Goal: Information Seeking & Learning: Learn about a topic

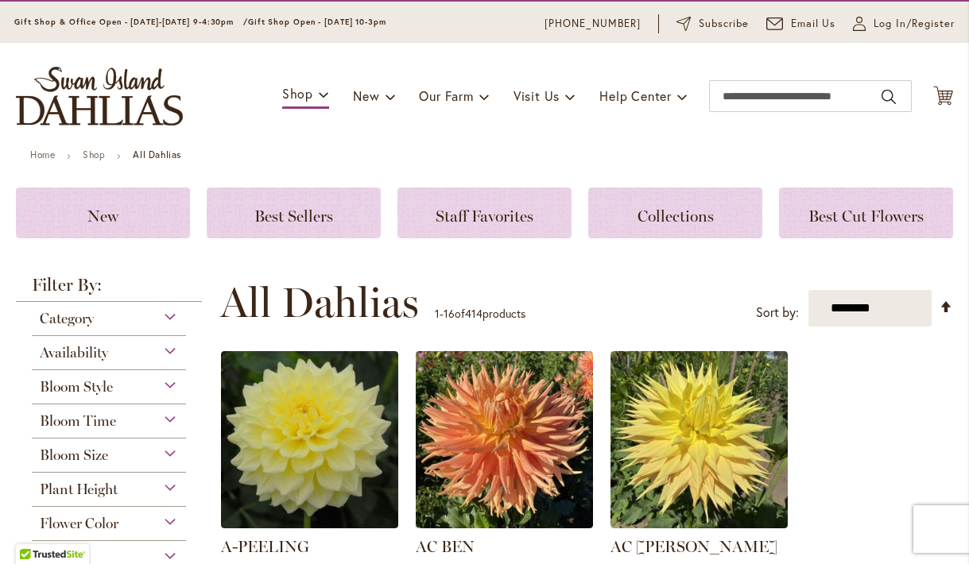
scroll to position [132, 0]
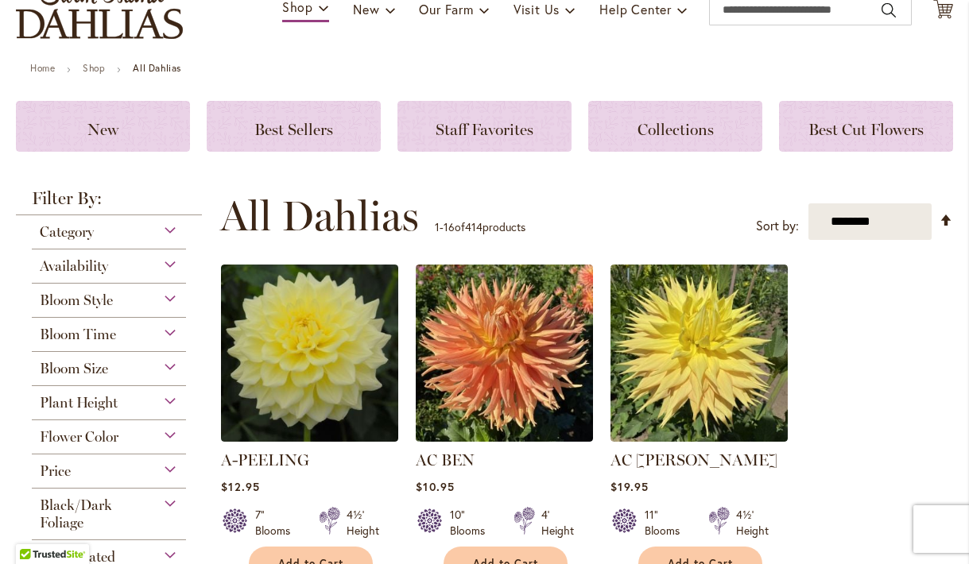
click at [165, 433] on div "Flower Color" at bounding box center [109, 432] width 154 height 25
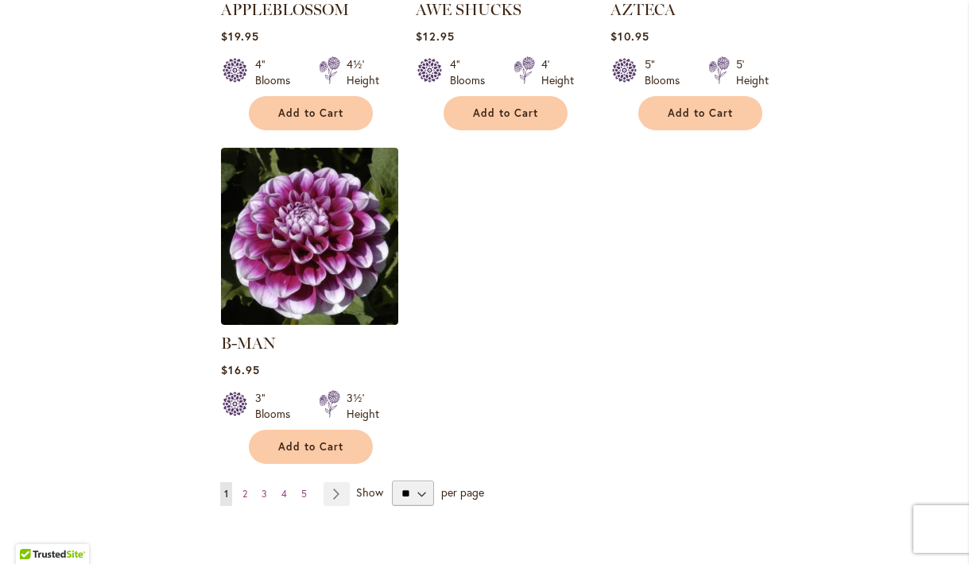
scroll to position [1990, 0]
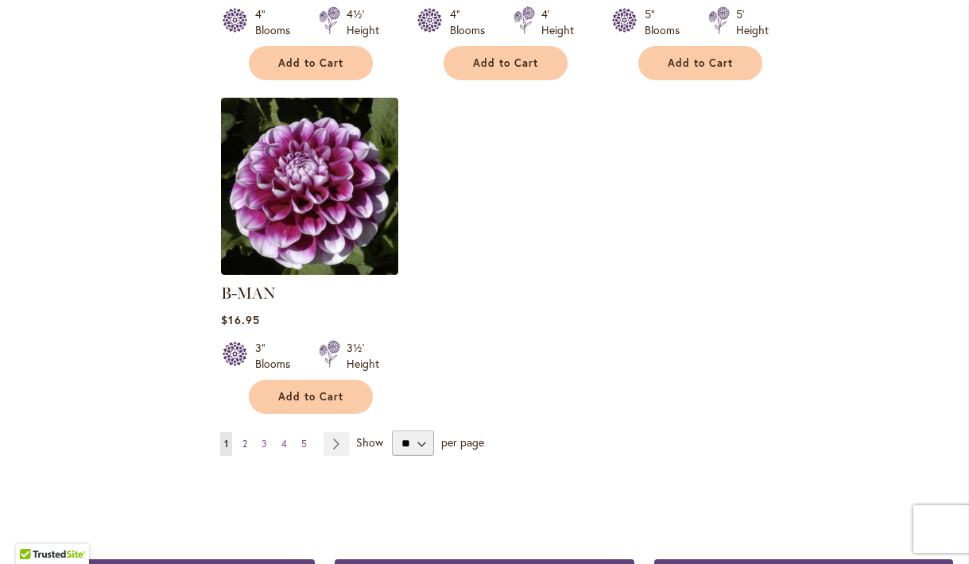
click at [244, 438] on span "2" at bounding box center [244, 444] width 5 height 12
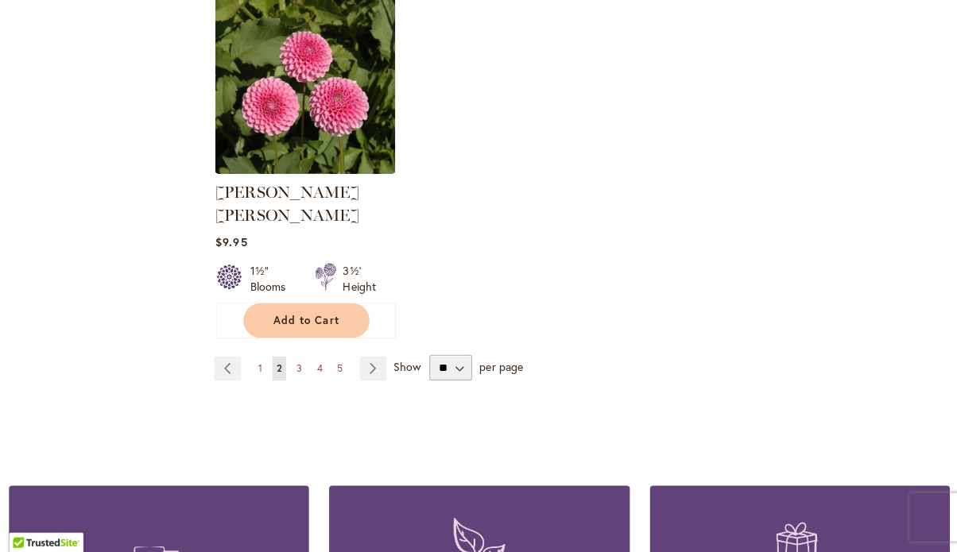
scroll to position [2074, 0]
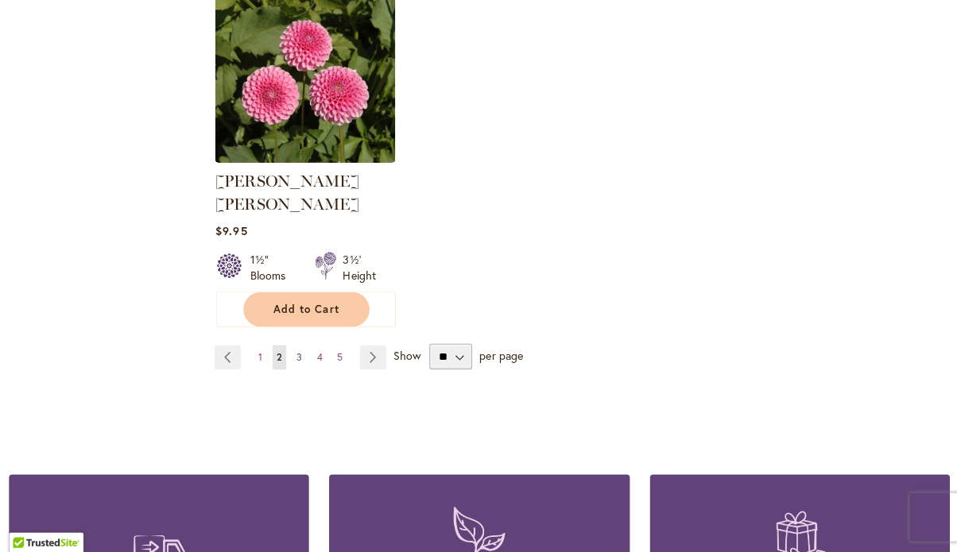
click at [299, 354] on span "3" at bounding box center [302, 360] width 6 height 12
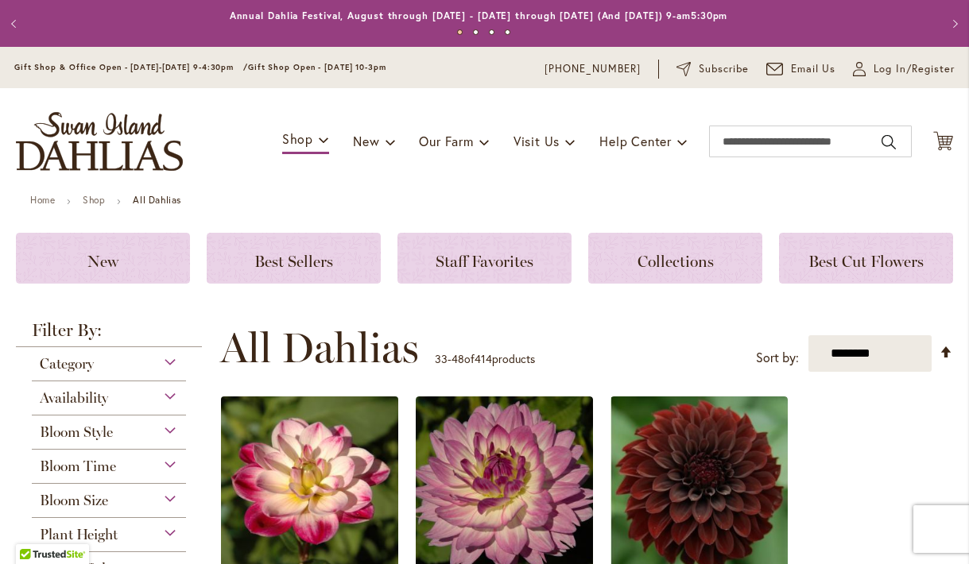
click at [253, 461] on img at bounding box center [310, 486] width 186 height 186
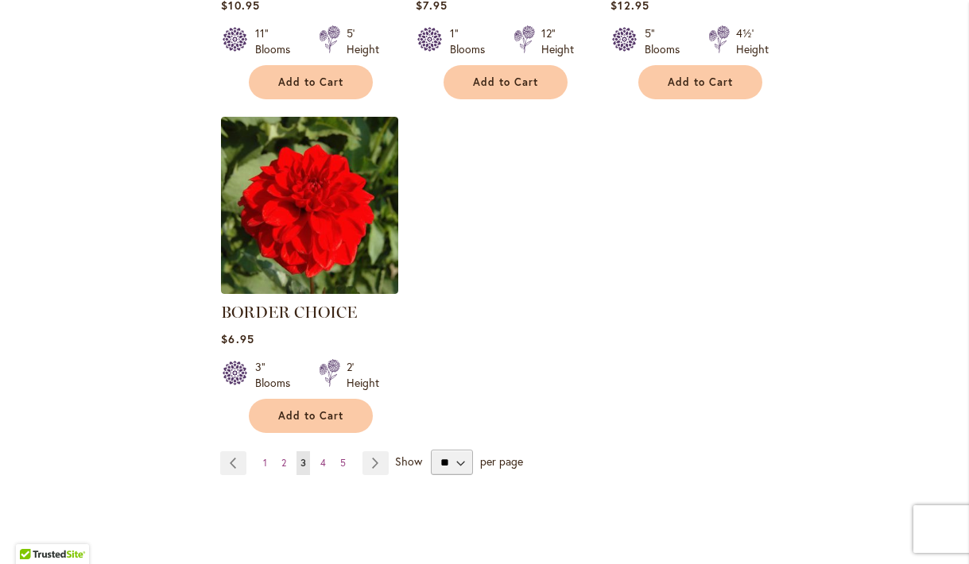
scroll to position [1958, 0]
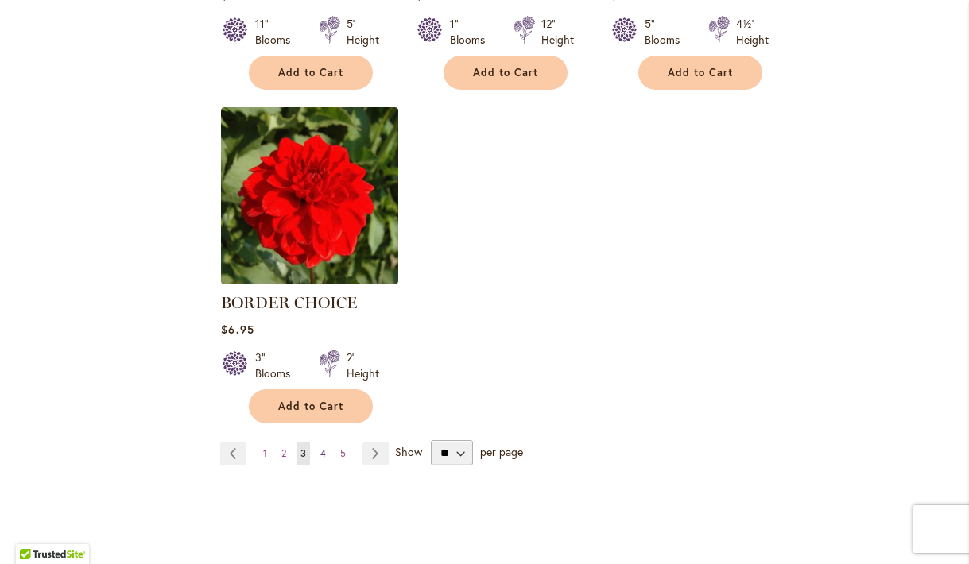
click at [320, 451] on span "4" at bounding box center [323, 453] width 6 height 12
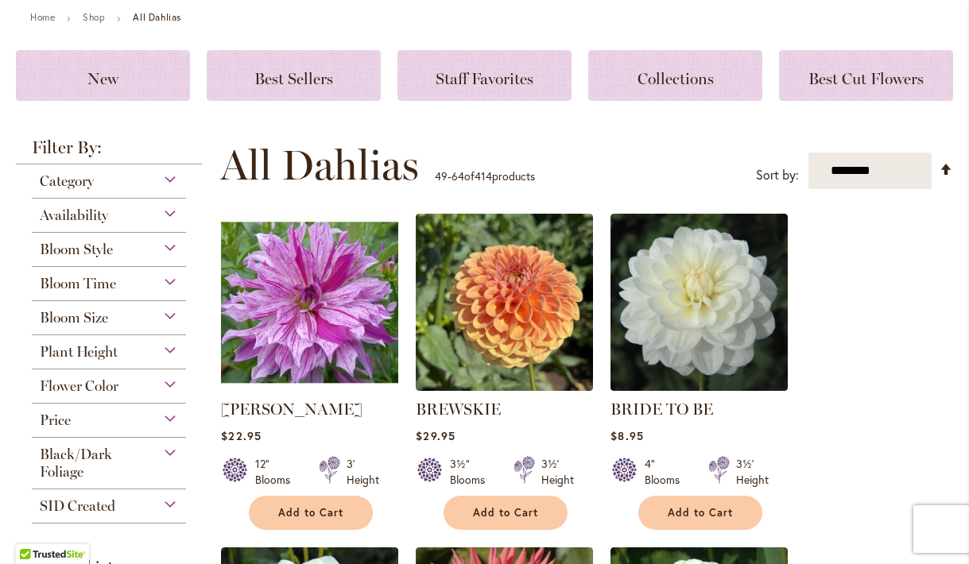
scroll to position [183, 0]
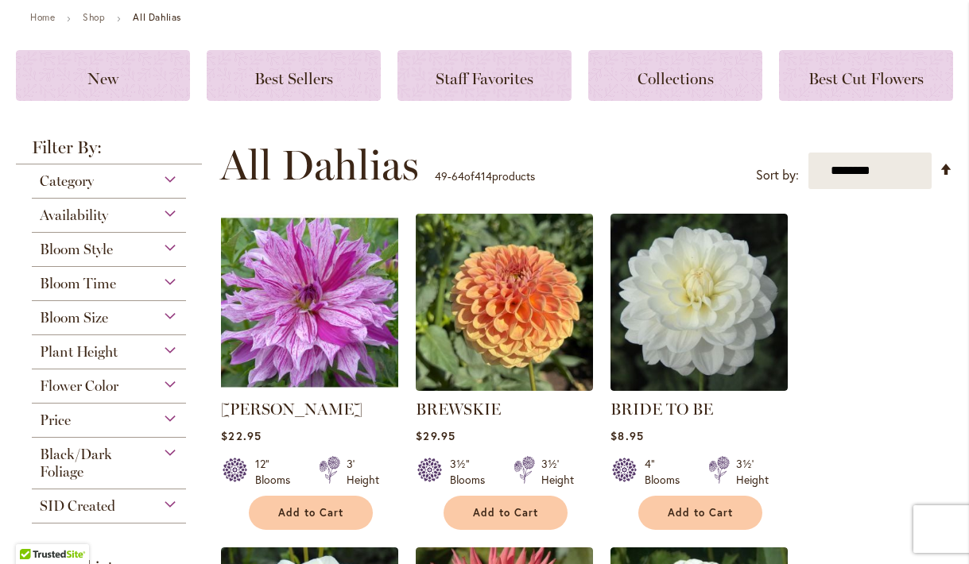
click at [327, 316] on img at bounding box center [310, 303] width 186 height 186
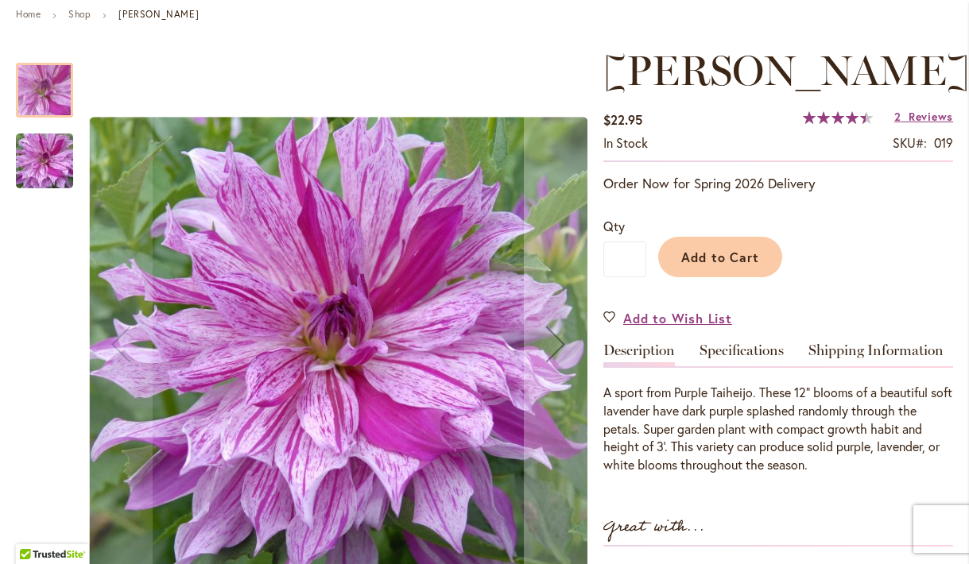
scroll to position [255, 0]
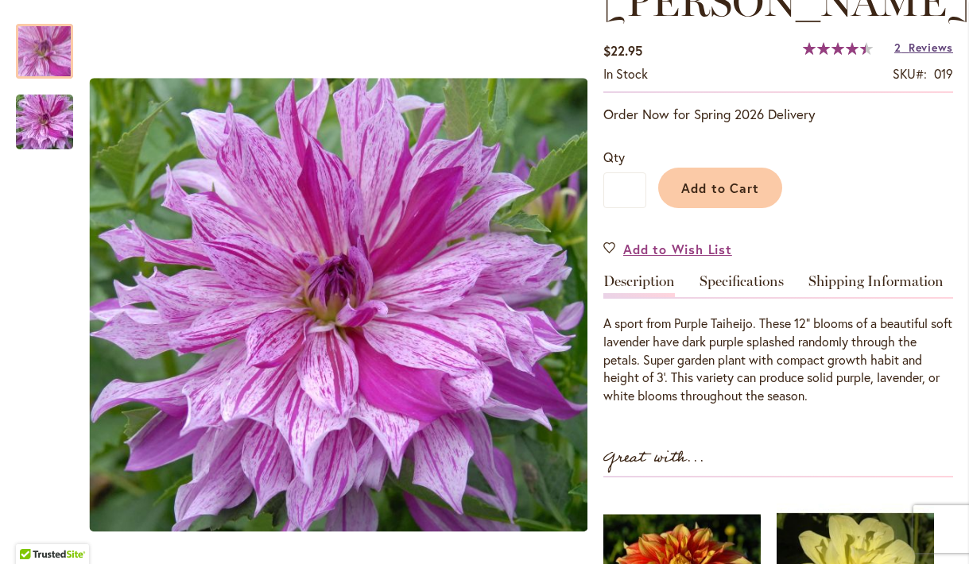
click at [922, 55] on span "Reviews" at bounding box center [930, 47] width 45 height 15
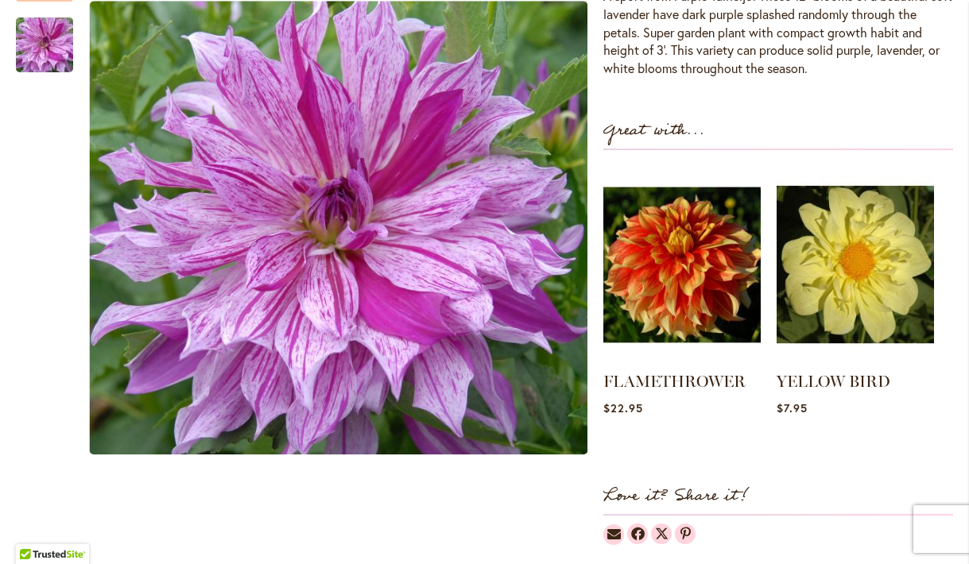
scroll to position [1396, 0]
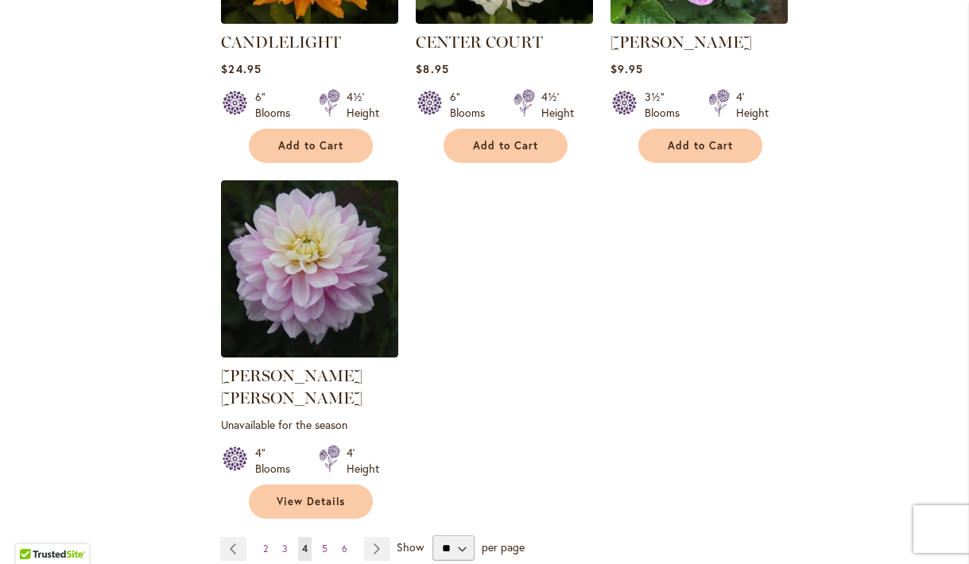
scroll to position [1985, 0]
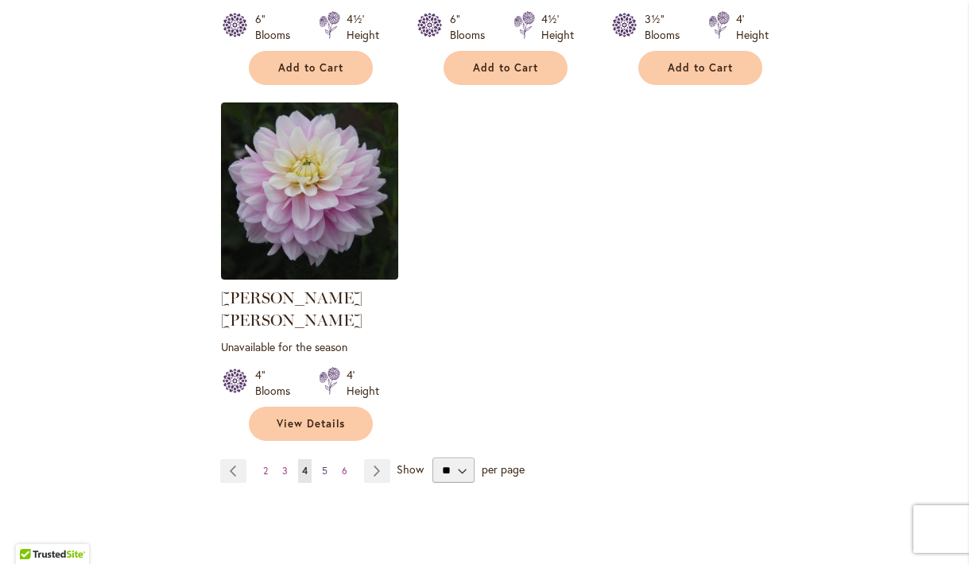
click at [322, 465] on span "5" at bounding box center [325, 471] width 6 height 12
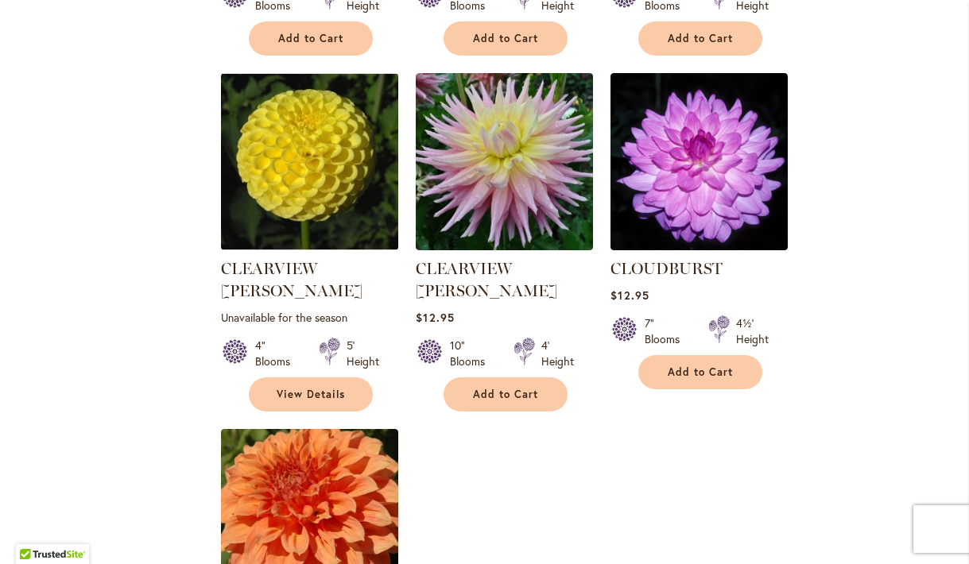
scroll to position [1935, 0]
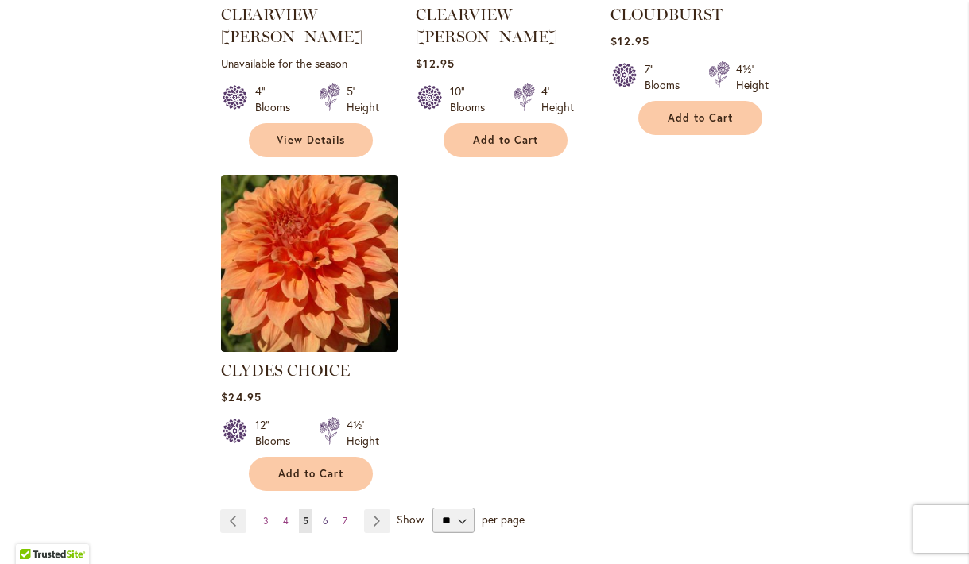
click at [325, 515] on span "6" at bounding box center [326, 521] width 6 height 12
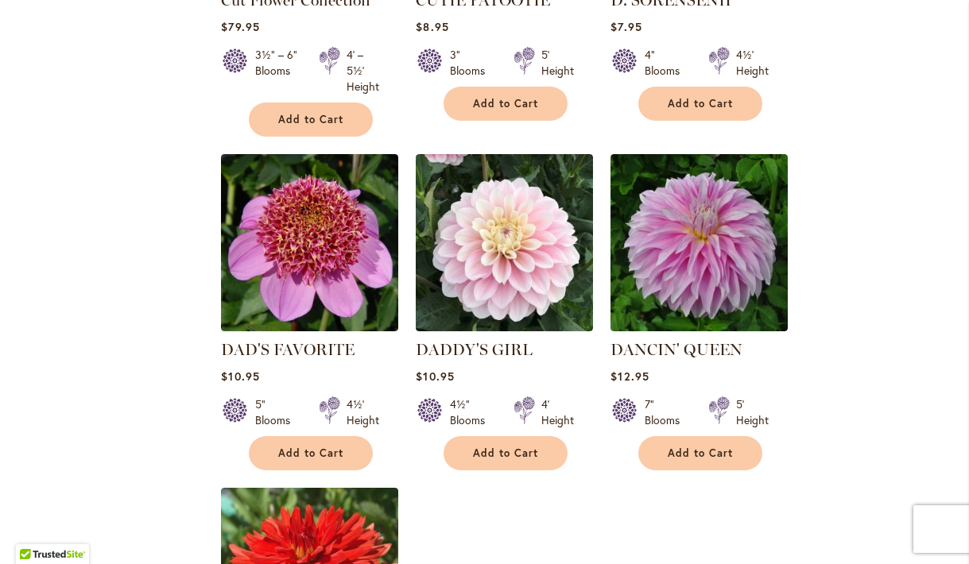
scroll to position [1638, 0]
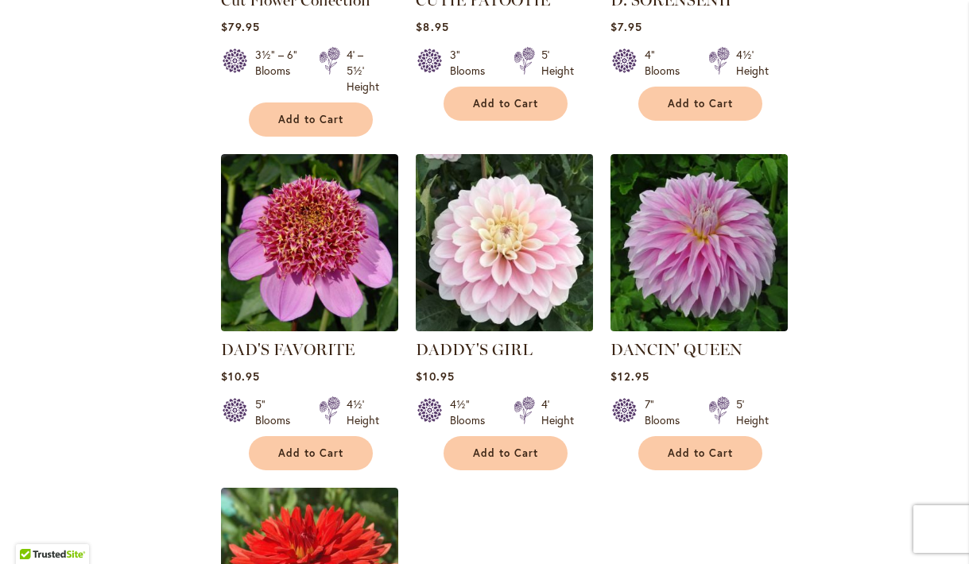
click at [521, 272] on img at bounding box center [505, 243] width 186 height 186
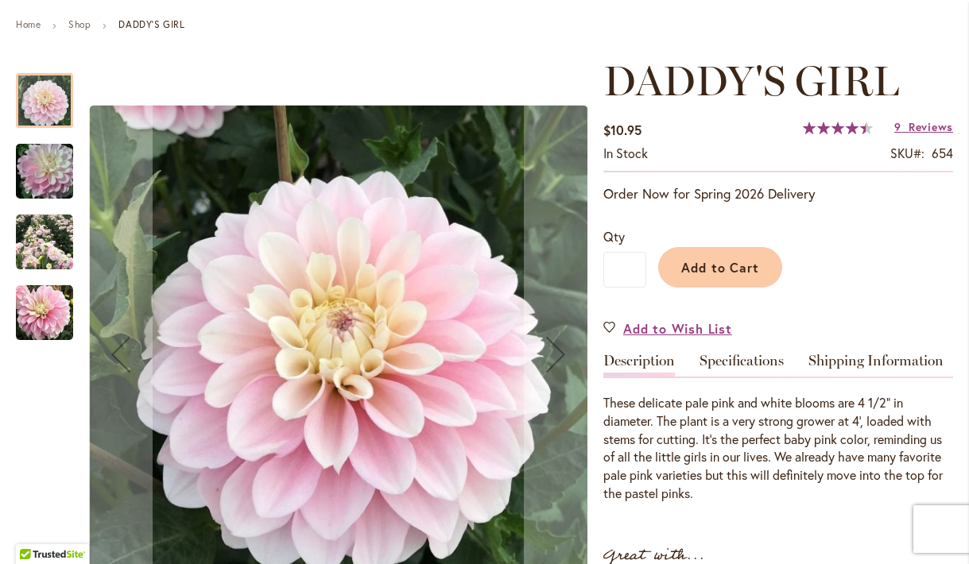
scroll to position [182, 0]
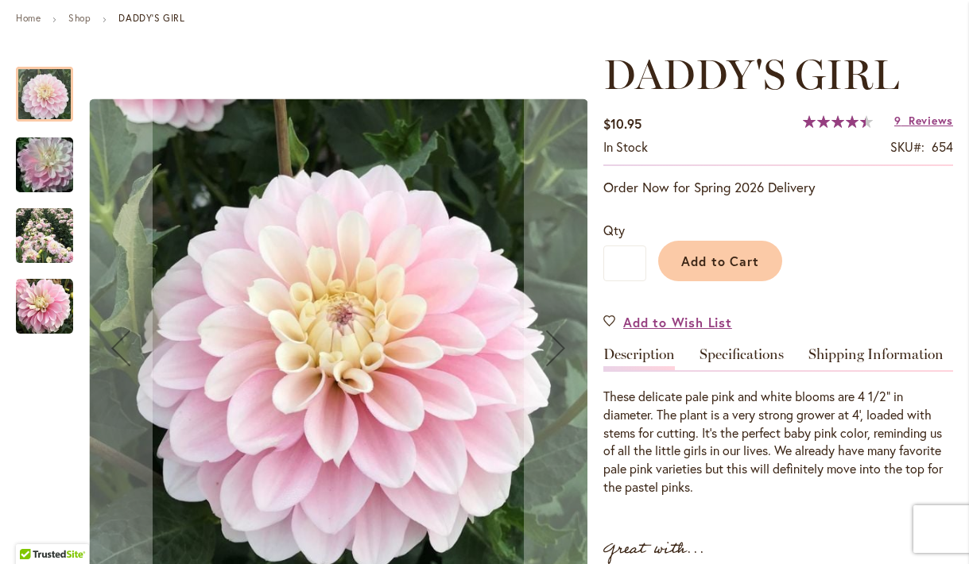
click at [52, 163] on img "DADDY'S GIRL" at bounding box center [44, 165] width 114 height 76
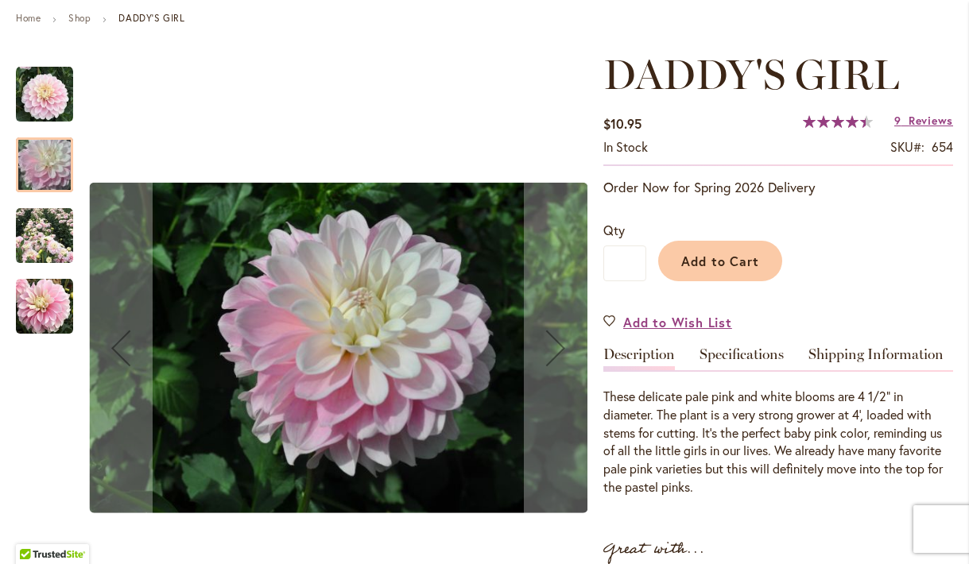
click at [53, 246] on img "DADDY'S GIRL" at bounding box center [44, 235] width 57 height 57
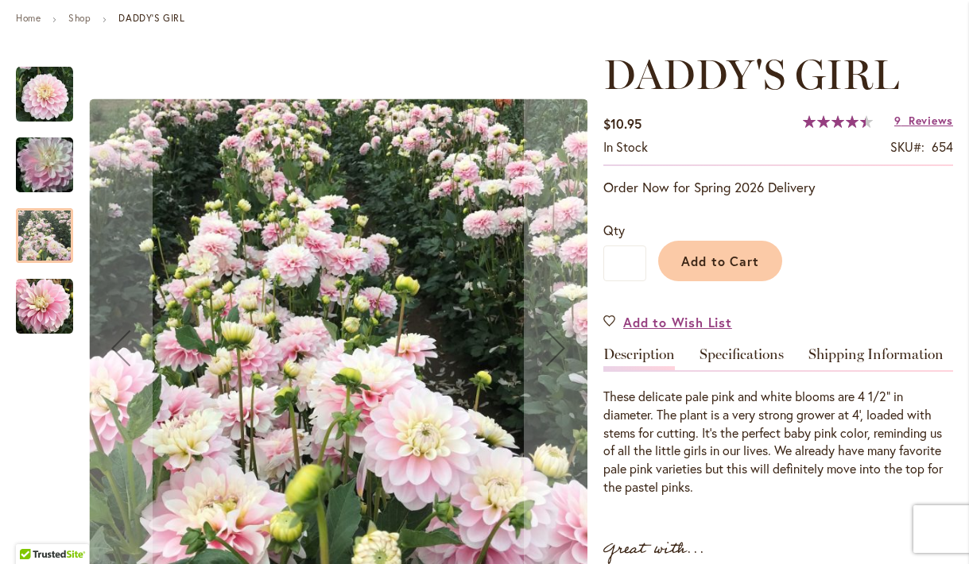
click at [43, 299] on img "DADDY'S GIRL" at bounding box center [44, 306] width 57 height 57
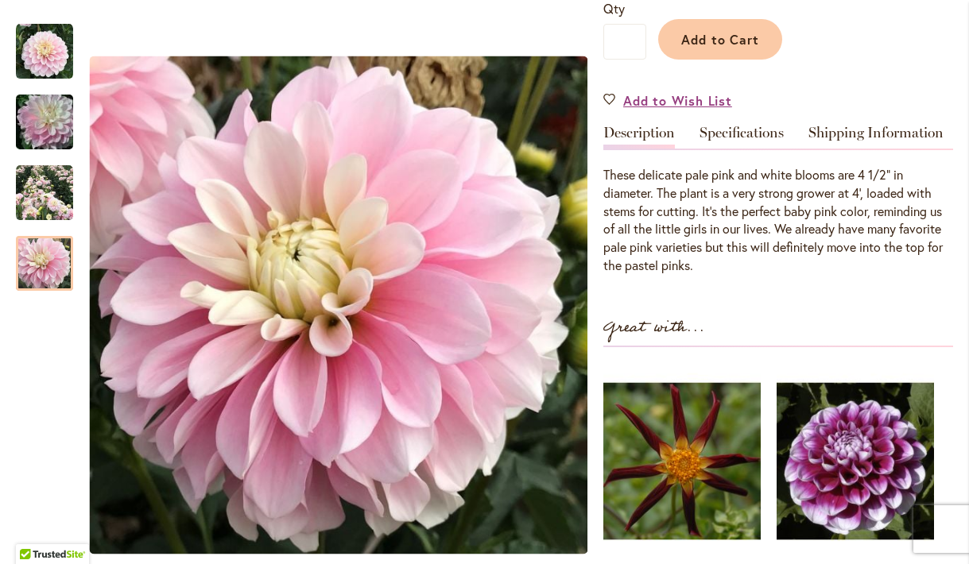
scroll to position [65, 0]
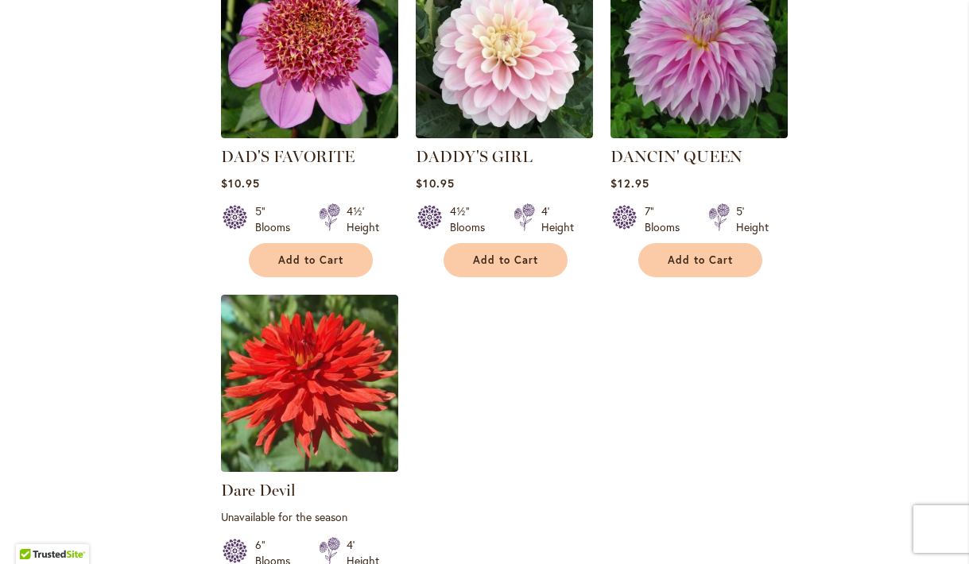
scroll to position [1983, 0]
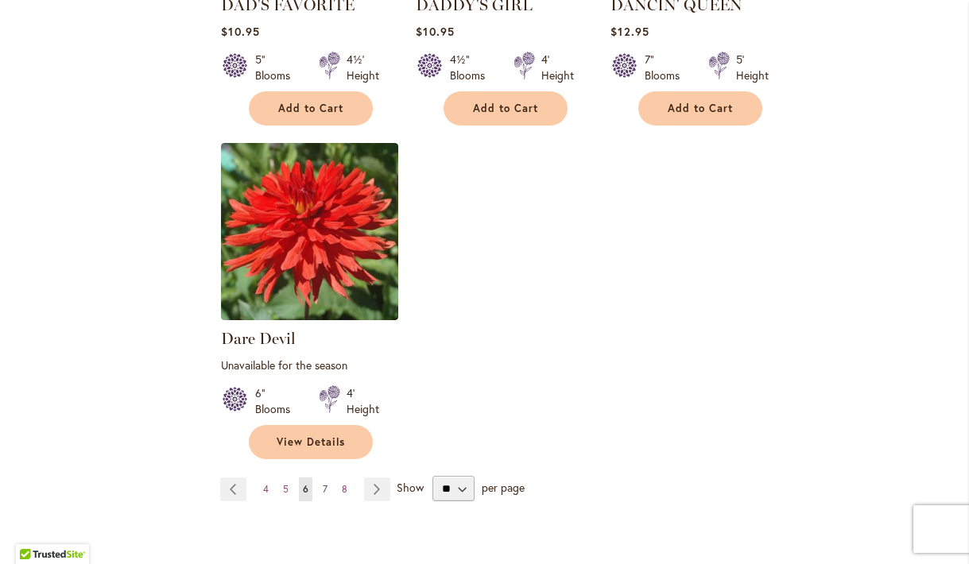
click at [323, 483] on span "7" at bounding box center [325, 489] width 5 height 12
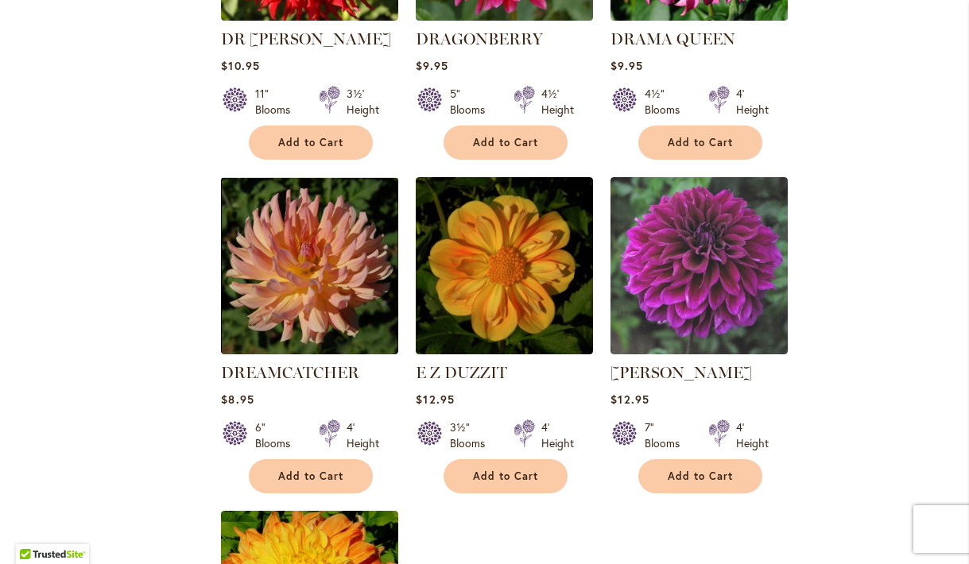
scroll to position [1581, 0]
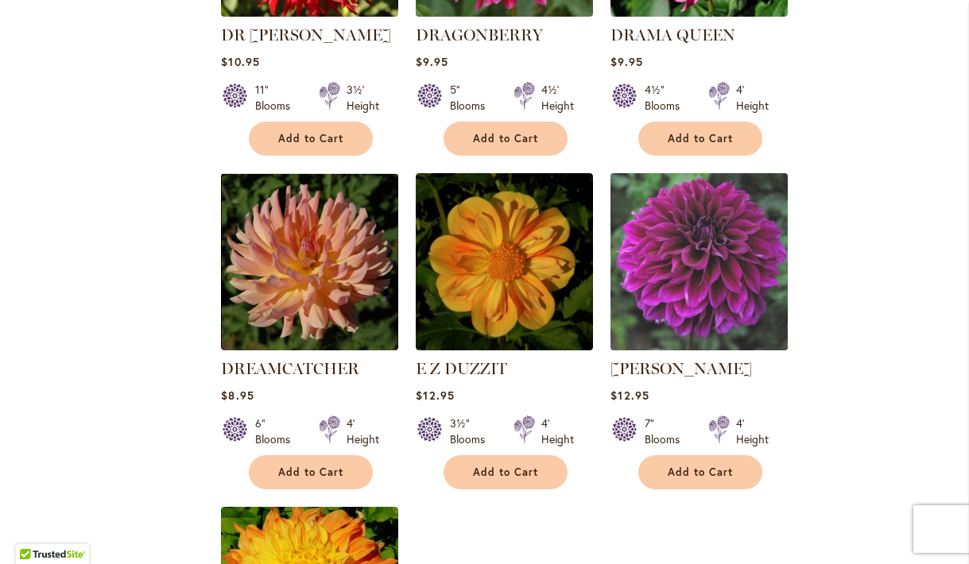
click at [707, 254] on img at bounding box center [699, 262] width 186 height 186
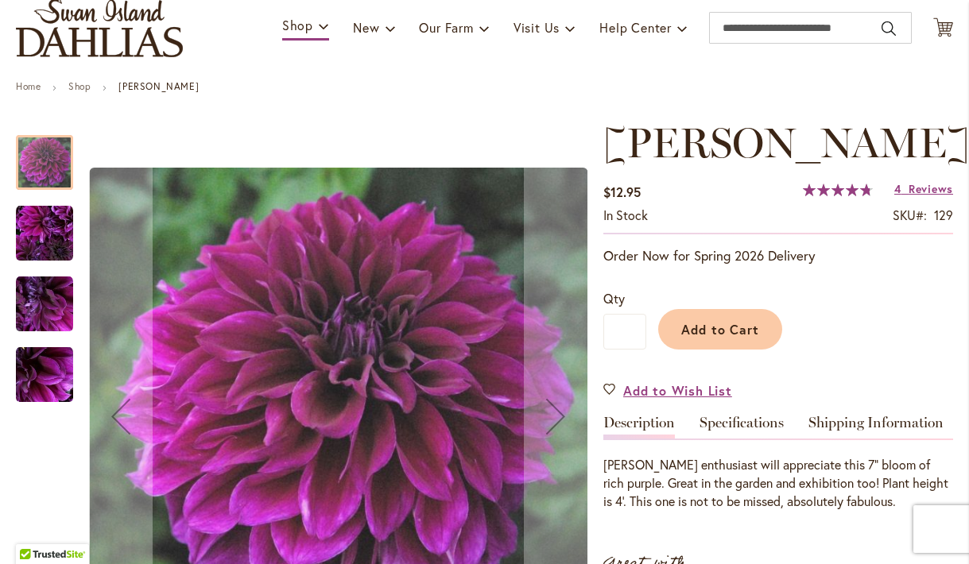
scroll to position [147, 0]
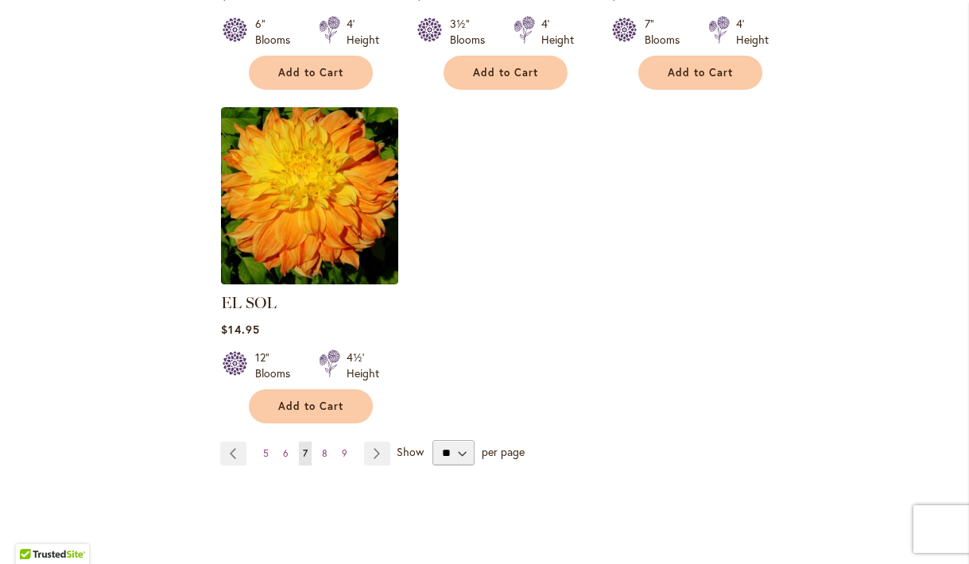
scroll to position [1985, 0]
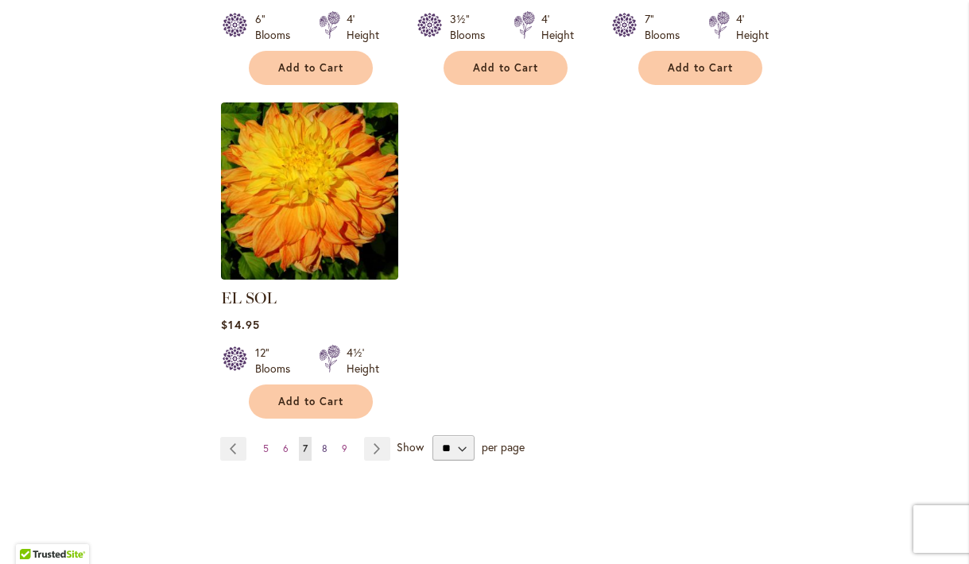
click at [323, 443] on span "8" at bounding box center [325, 449] width 6 height 12
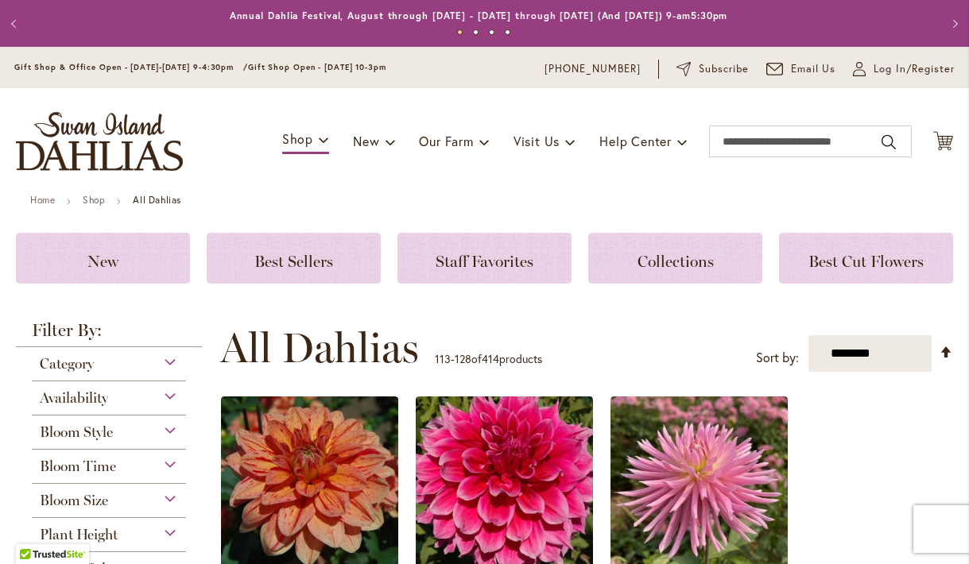
drag, startPoint x: 962, startPoint y: 63, endPoint x: 948, endPoint y: 127, distance: 65.8
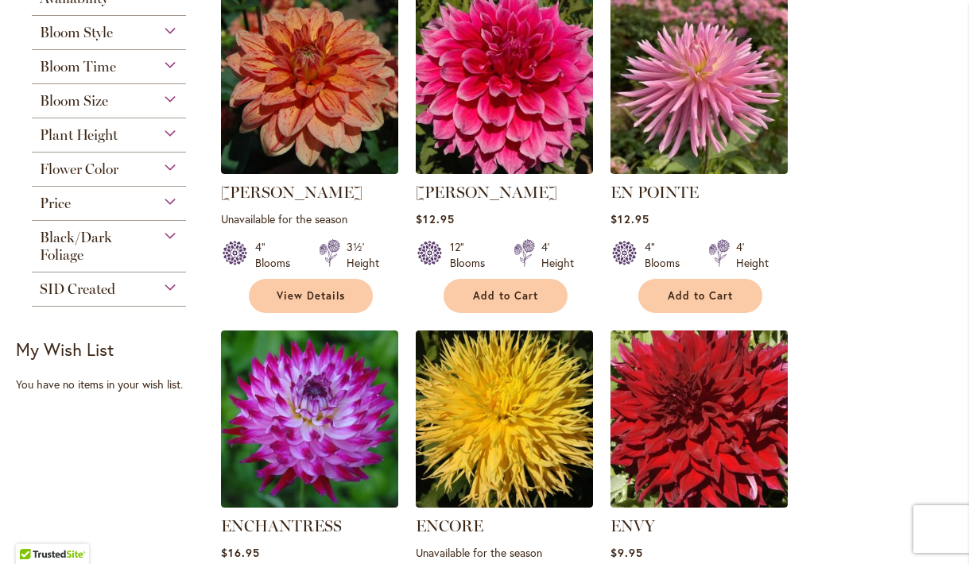
scroll to position [284, 0]
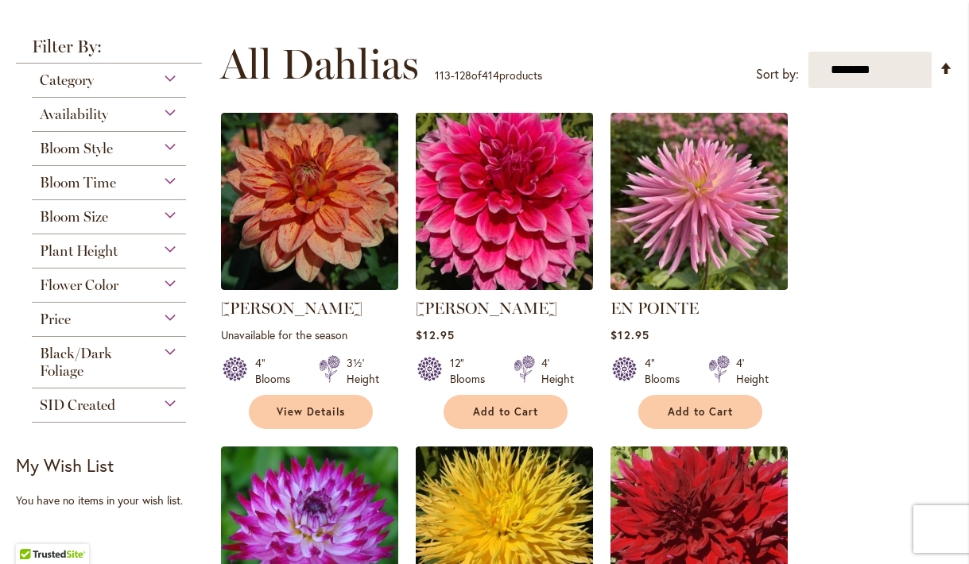
click at [525, 188] on img at bounding box center [505, 202] width 186 height 186
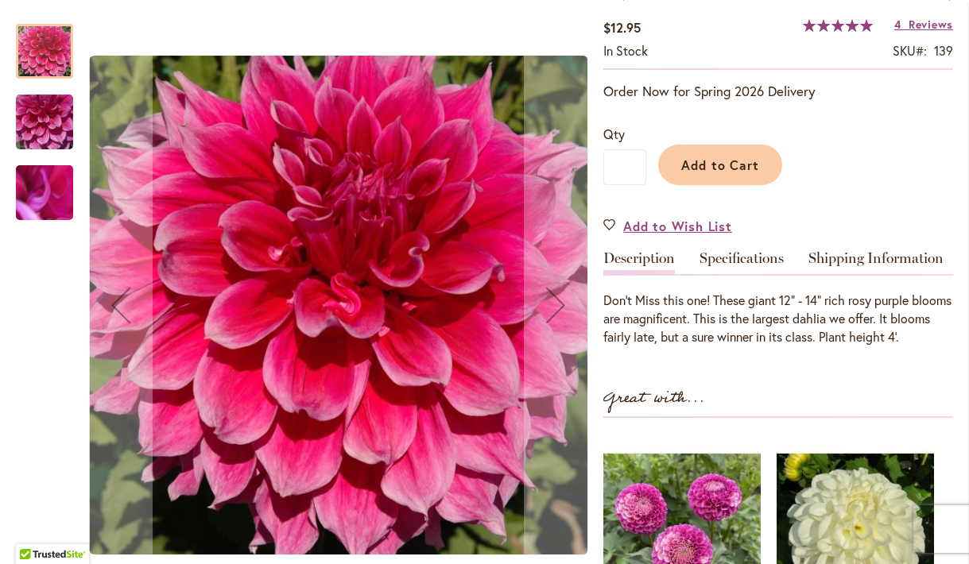
scroll to position [111, 0]
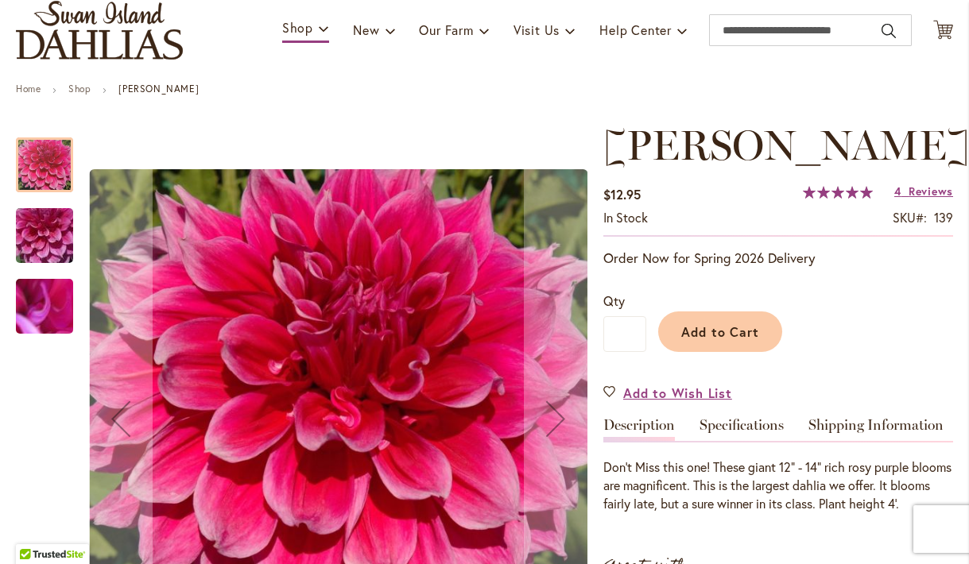
click at [40, 243] on img "EMORY PAUL" at bounding box center [44, 236] width 114 height 86
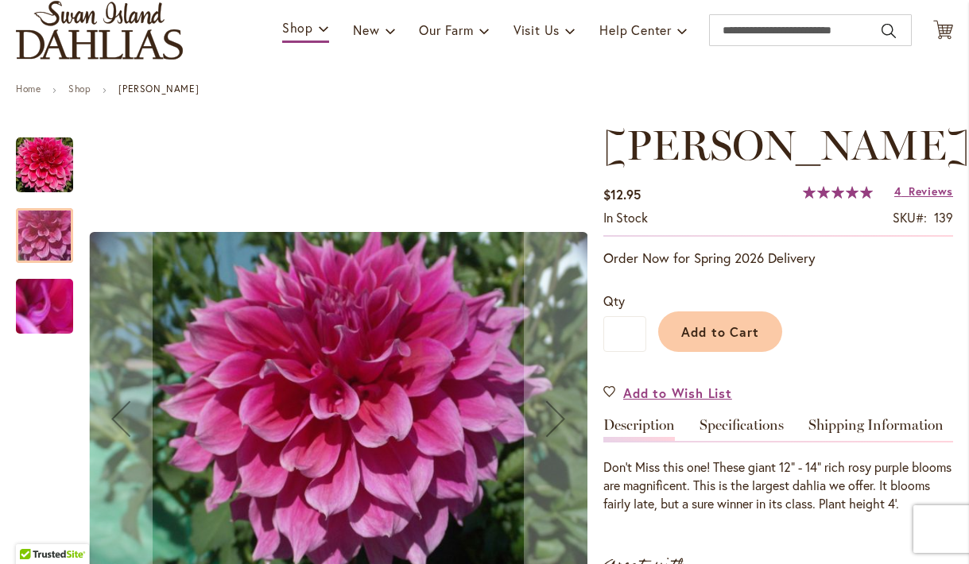
click at [45, 305] on img "EMORY PAUL" at bounding box center [44, 307] width 114 height 86
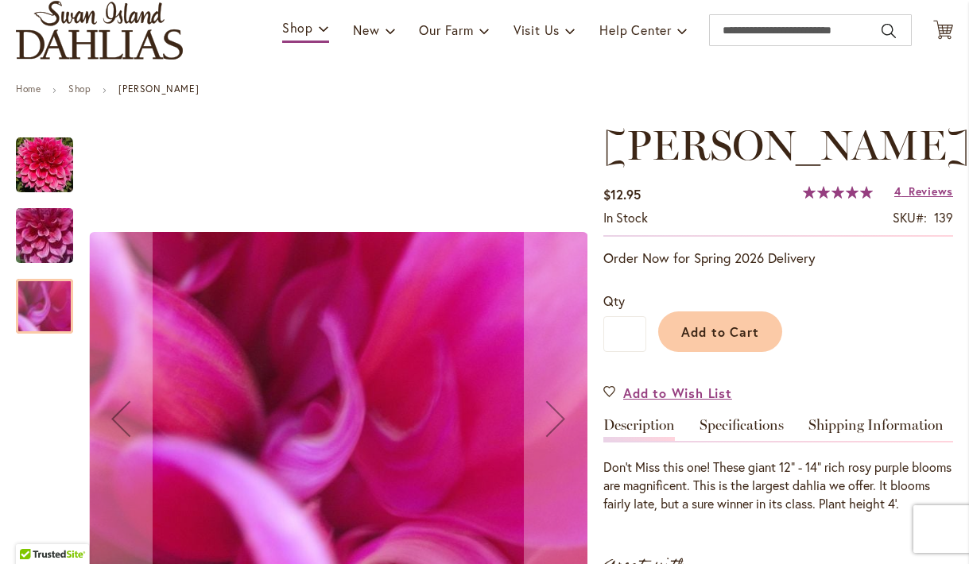
click at [31, 233] on img "EMORY PAUL" at bounding box center [44, 236] width 114 height 86
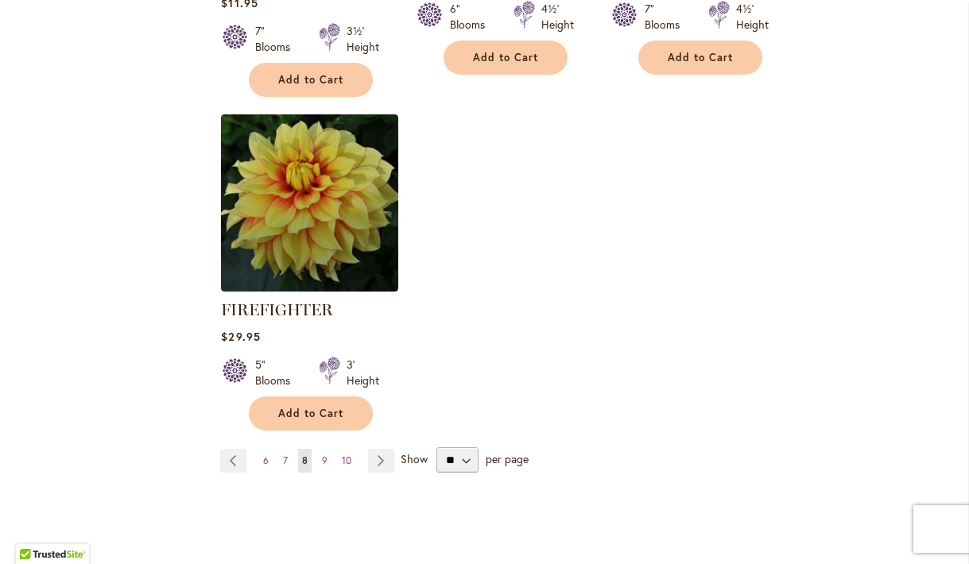
scroll to position [2037, 0]
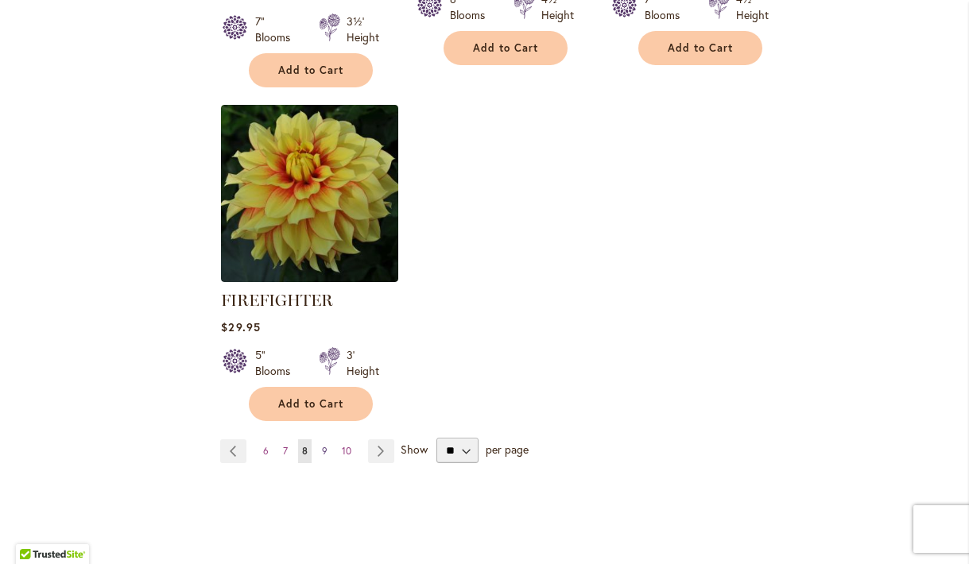
click at [323, 448] on span "9" at bounding box center [325, 451] width 6 height 12
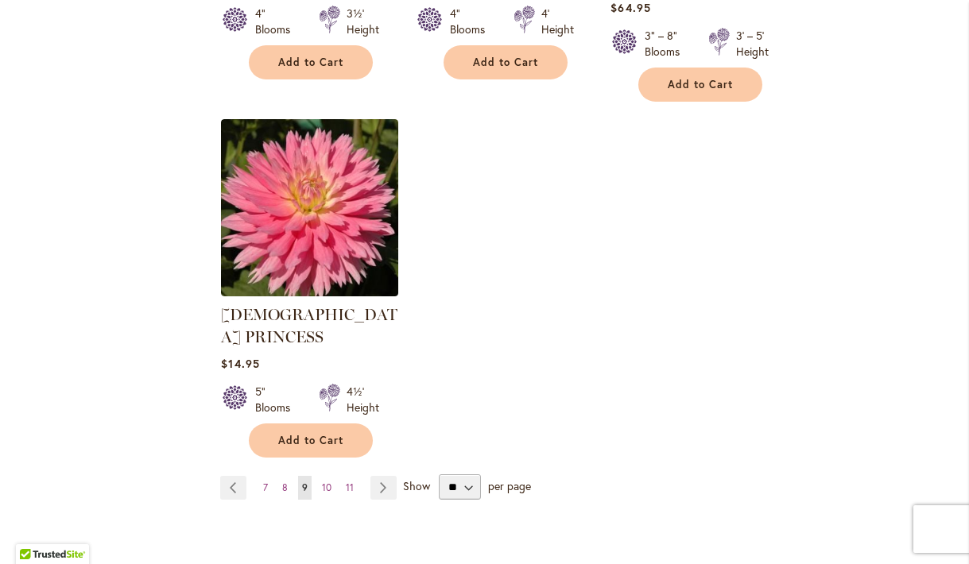
scroll to position [2058, 0]
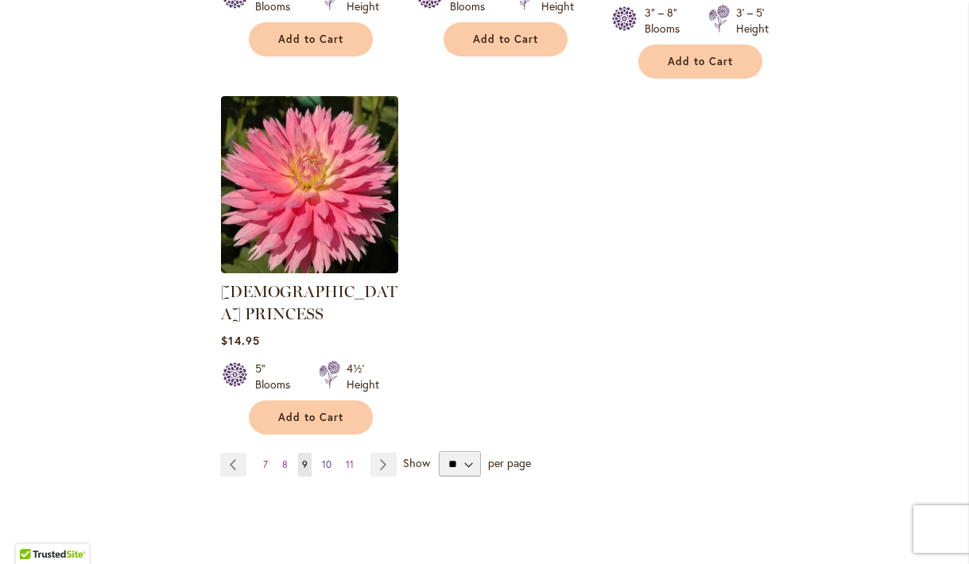
click at [323, 459] on span "10" at bounding box center [327, 465] width 10 height 12
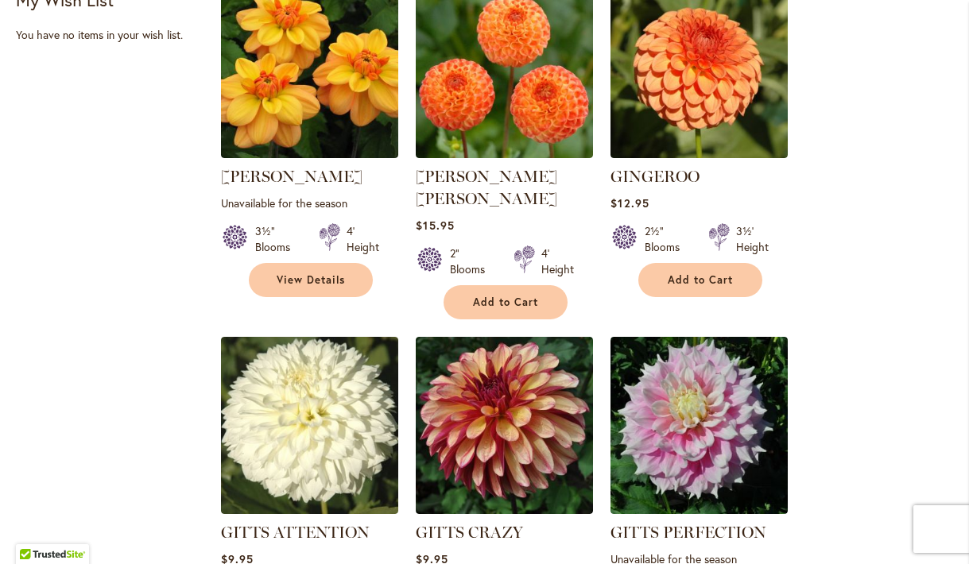
scroll to position [854, 0]
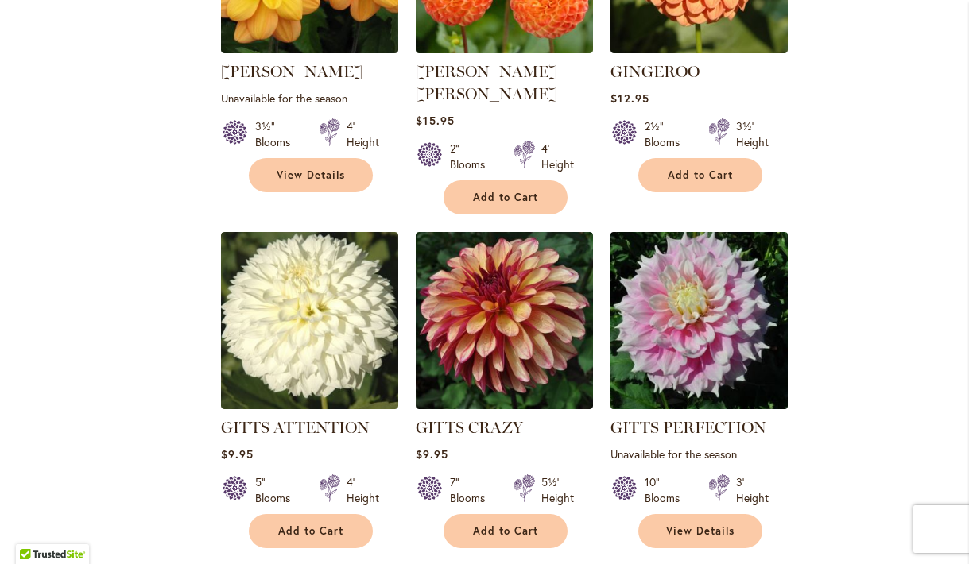
click at [713, 304] on img at bounding box center [699, 321] width 186 height 186
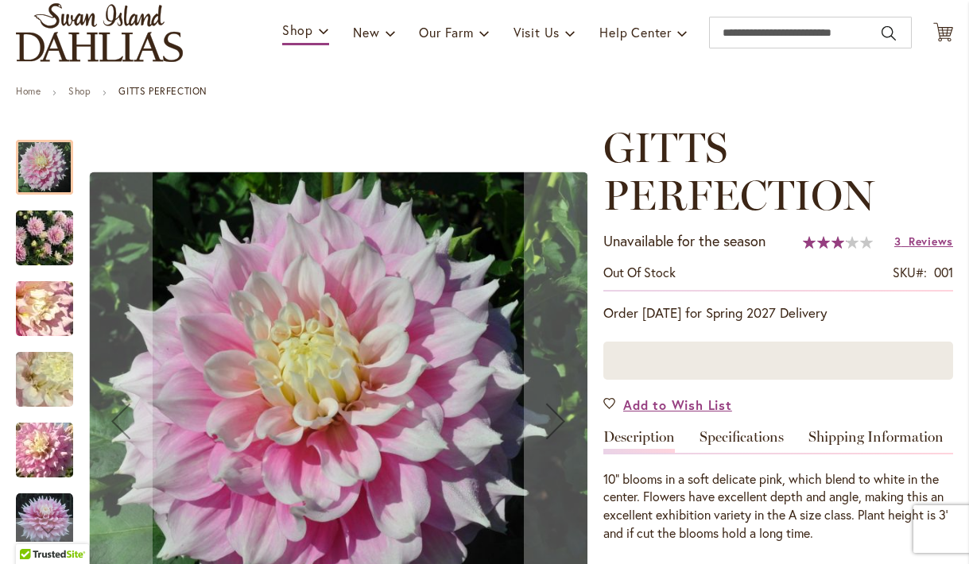
scroll to position [205, 0]
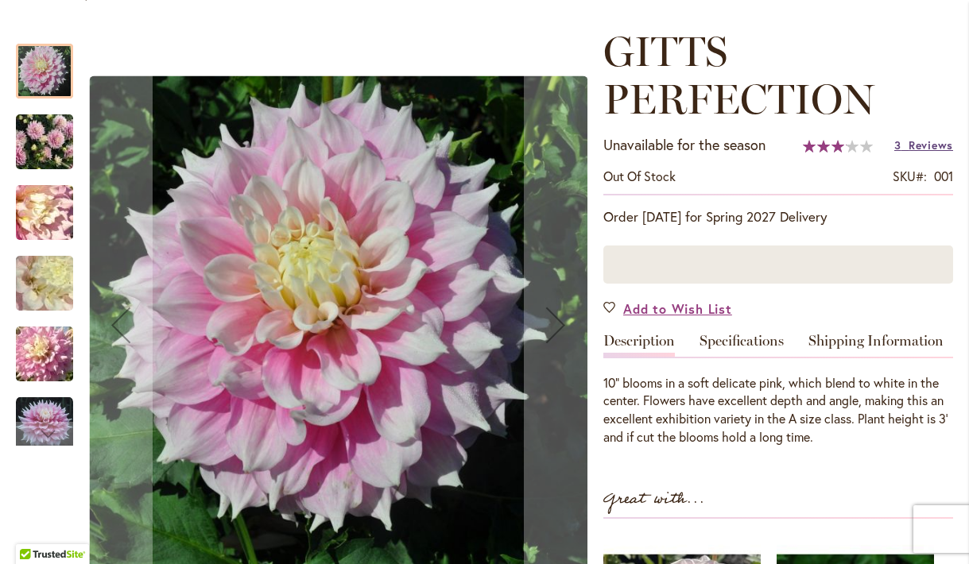
click at [918, 142] on span "Reviews" at bounding box center [930, 144] width 45 height 15
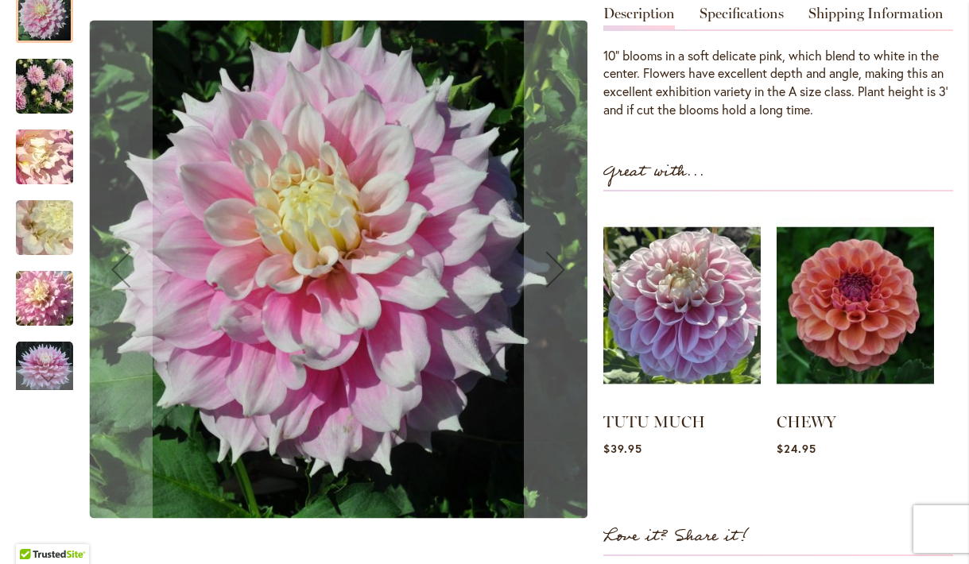
scroll to position [428, 0]
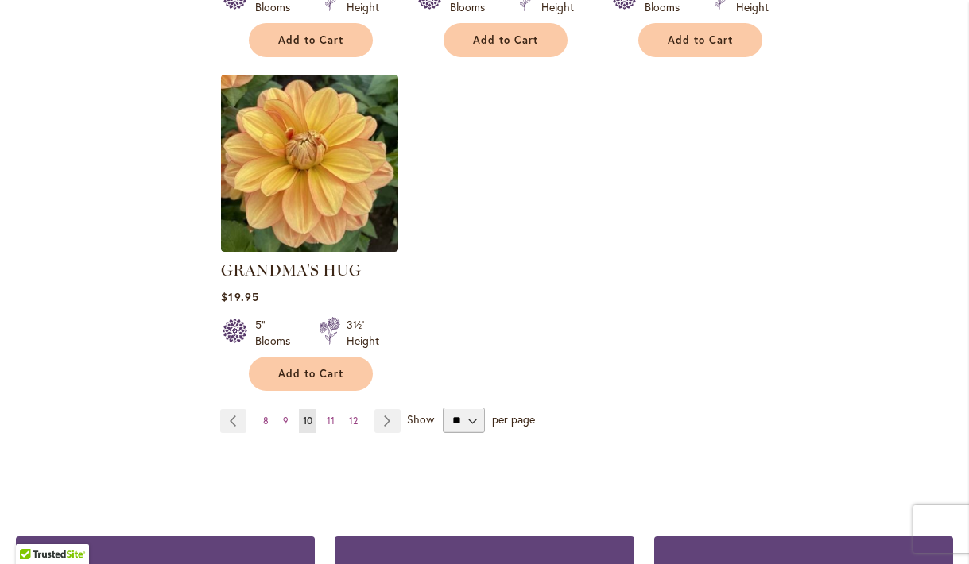
scroll to position [2072, 0]
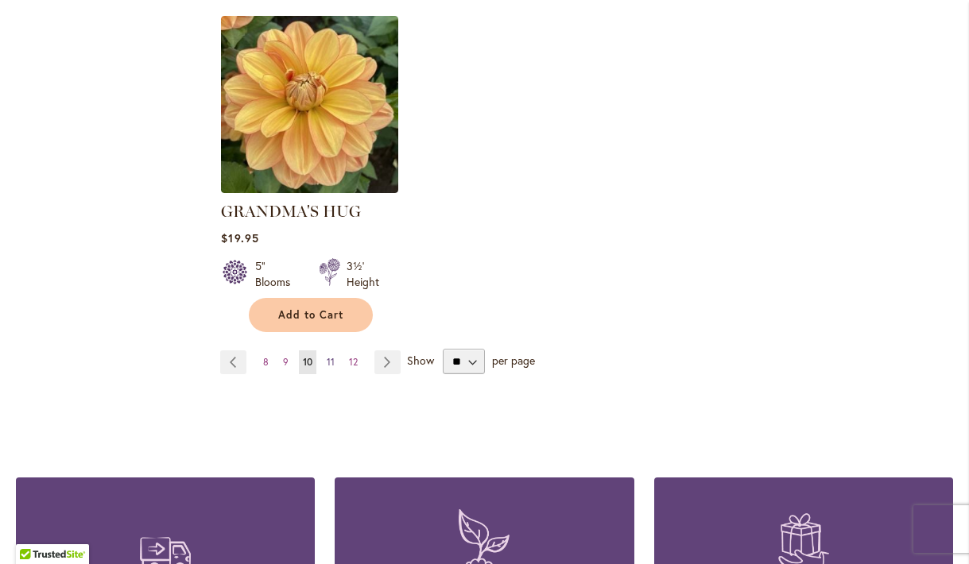
click at [330, 356] on span "11" at bounding box center [331, 362] width 8 height 12
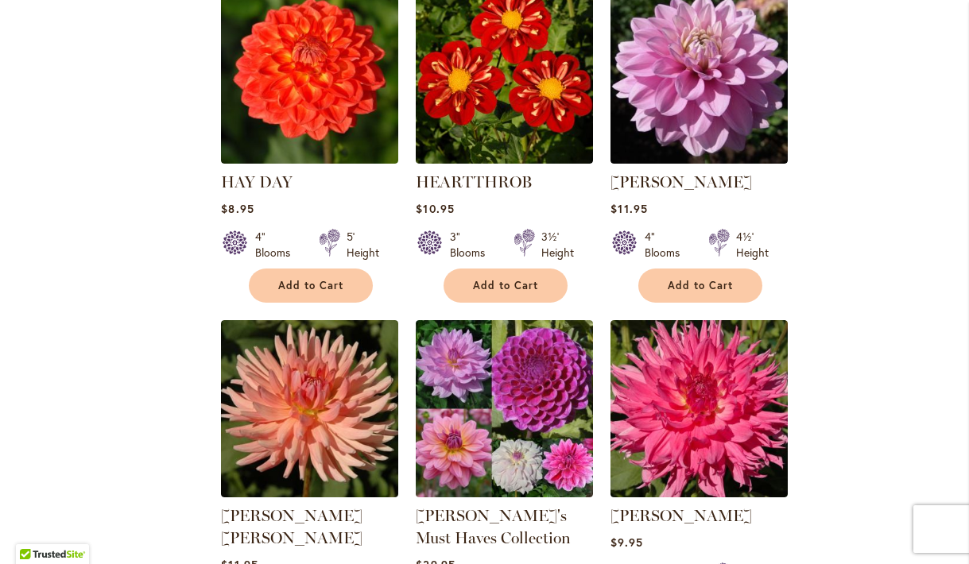
scroll to position [1221, 0]
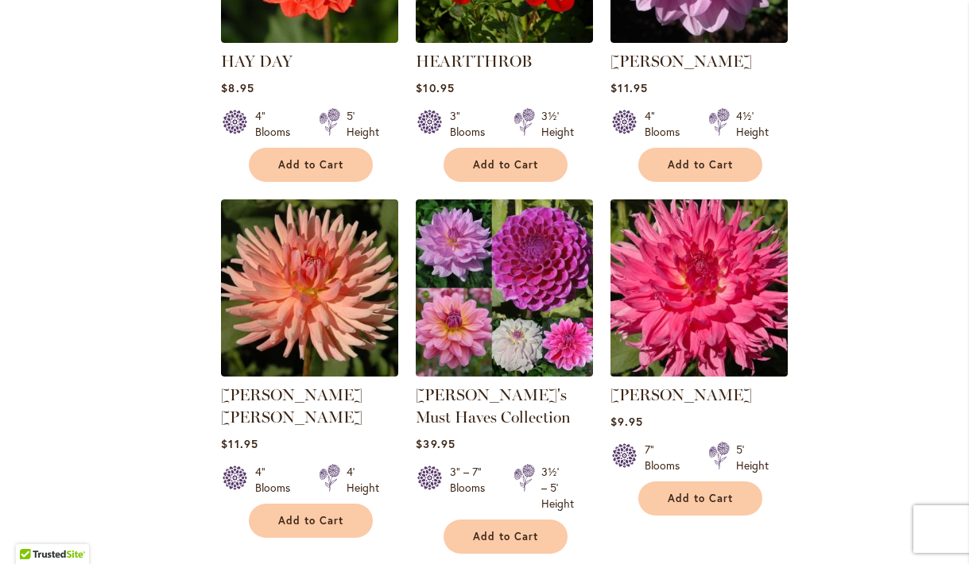
click at [702, 290] on img at bounding box center [699, 289] width 186 height 186
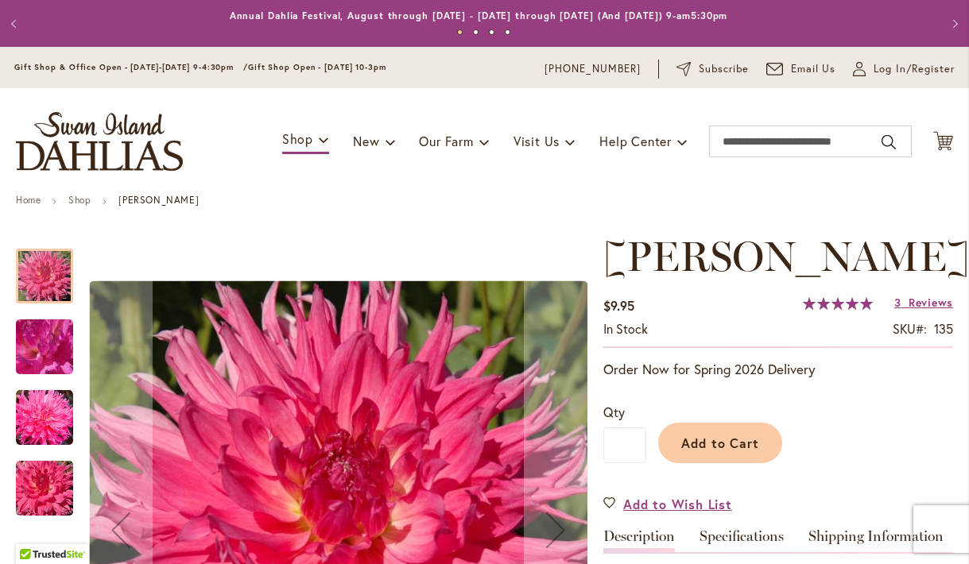
scroll to position [133, 0]
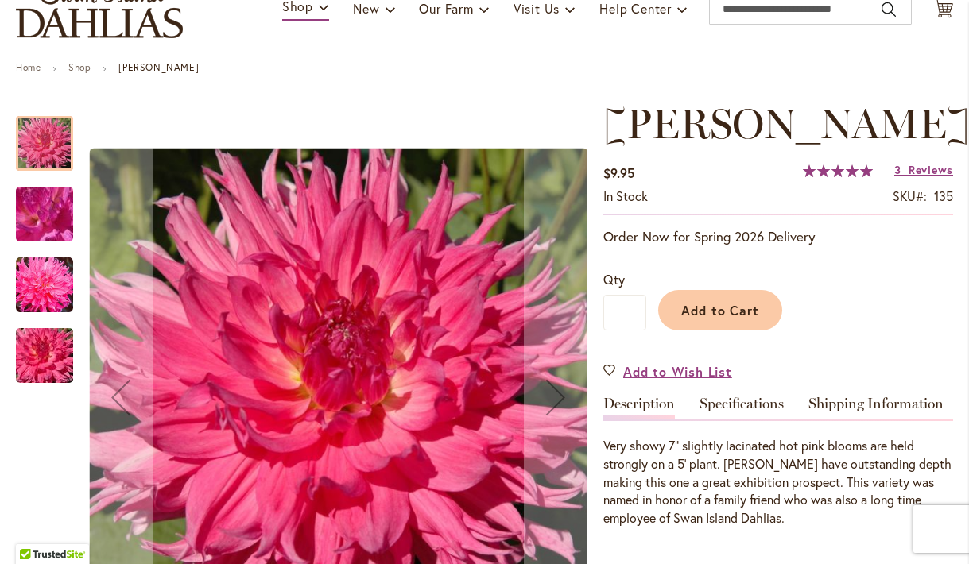
click at [37, 212] on img "HELEN RICHMOND" at bounding box center [44, 215] width 114 height 86
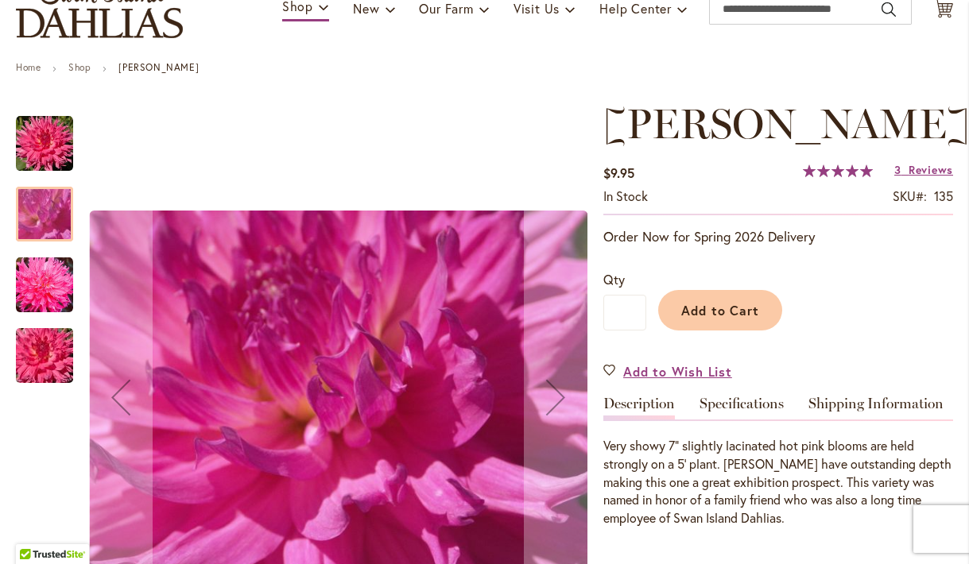
click at [43, 299] on img "HELEN RICHMOND" at bounding box center [44, 285] width 57 height 58
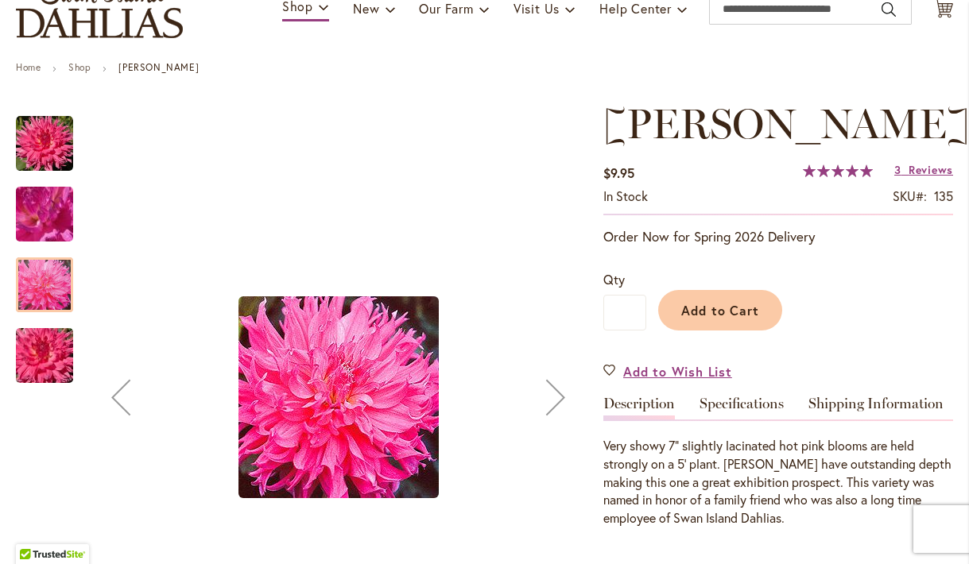
click at [46, 357] on img "HELEN RICHMOND" at bounding box center [44, 356] width 114 height 76
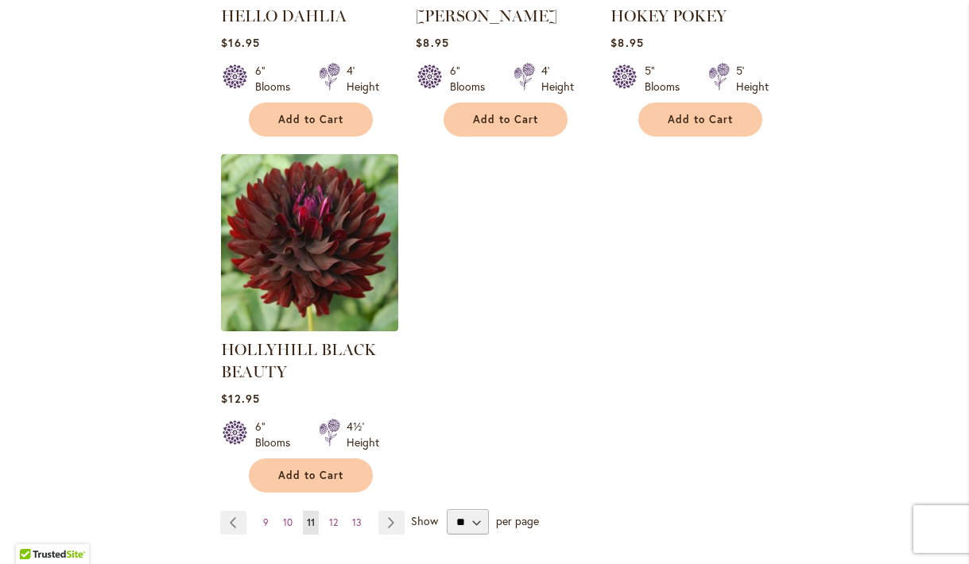
scroll to position [2042, 0]
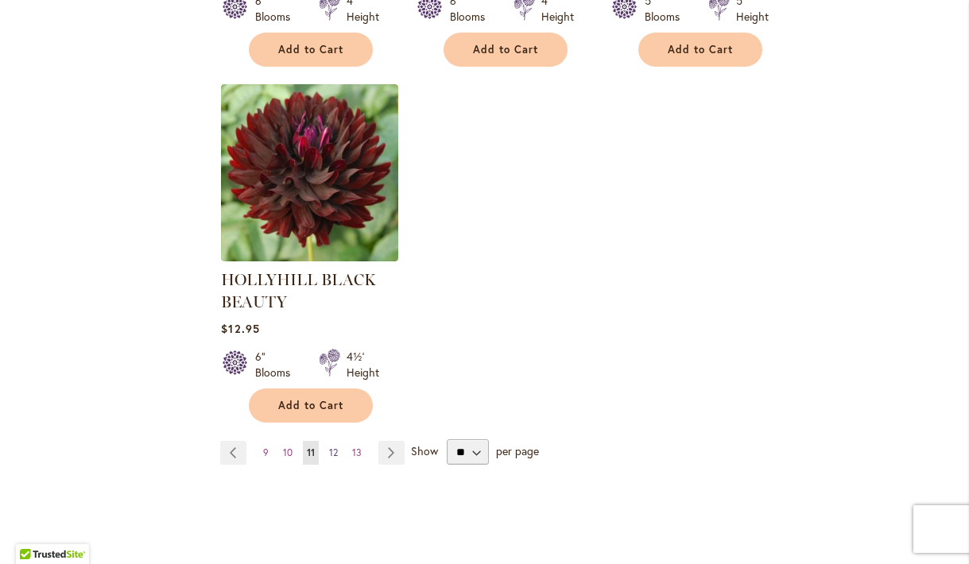
click at [332, 449] on span "12" at bounding box center [333, 453] width 9 height 12
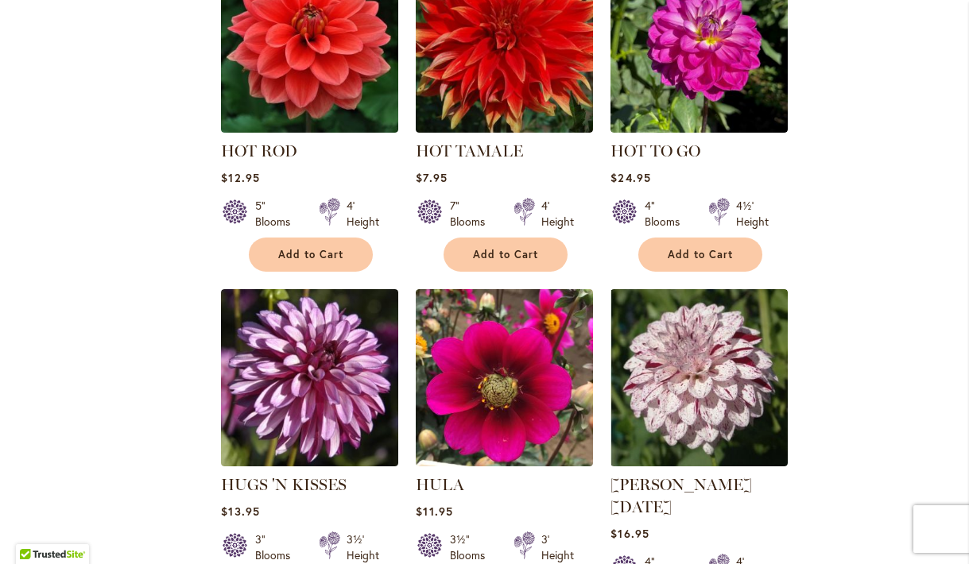
scroll to position [1259, 0]
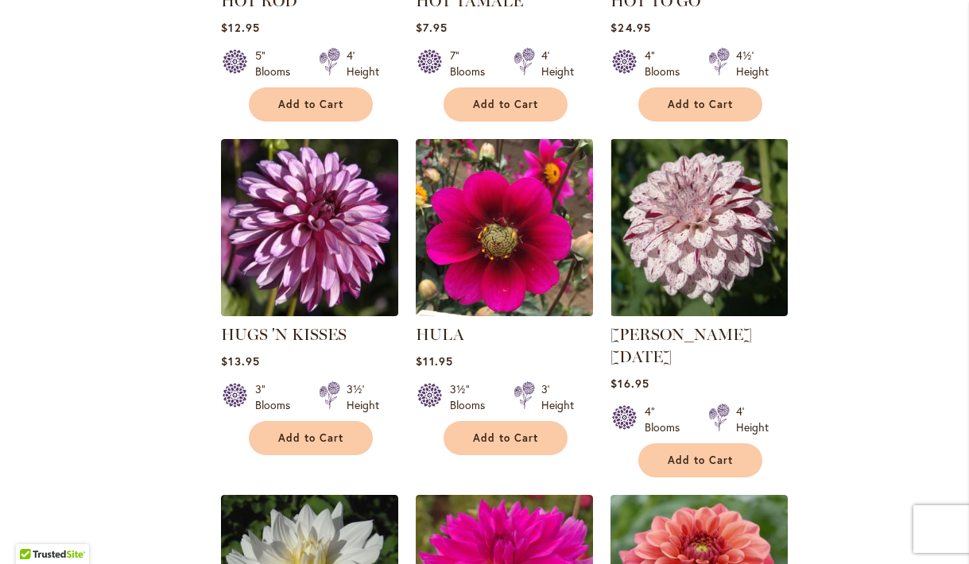
drag, startPoint x: 913, startPoint y: 308, endPoint x: 913, endPoint y: 325, distance: 17.5
click at [913, 325] on ol "HOMETOWN HERO Rating: 87% 4 Reviews $12.95 7" Blooms 4½' Height" at bounding box center [586, 141] width 733 height 2009
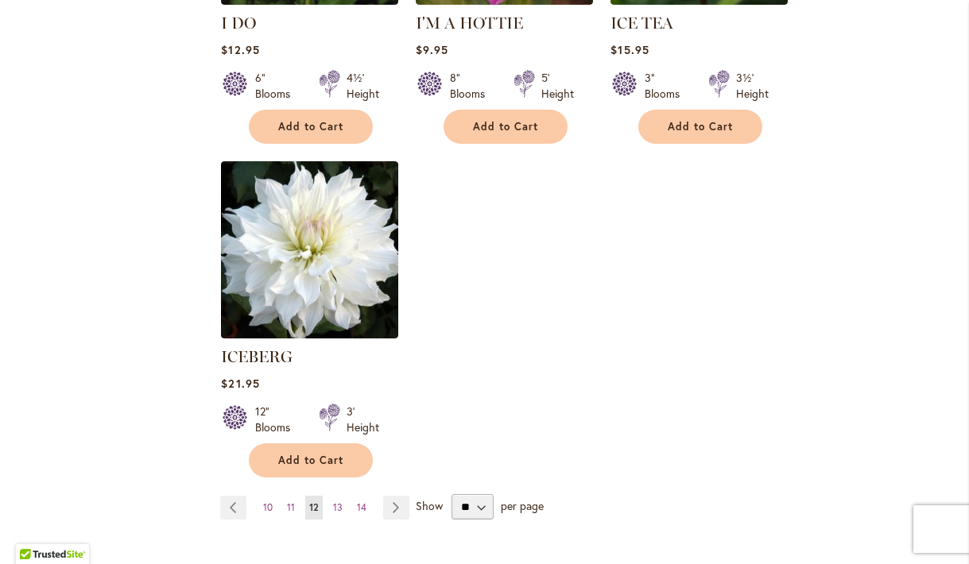
scroll to position [2008, 0]
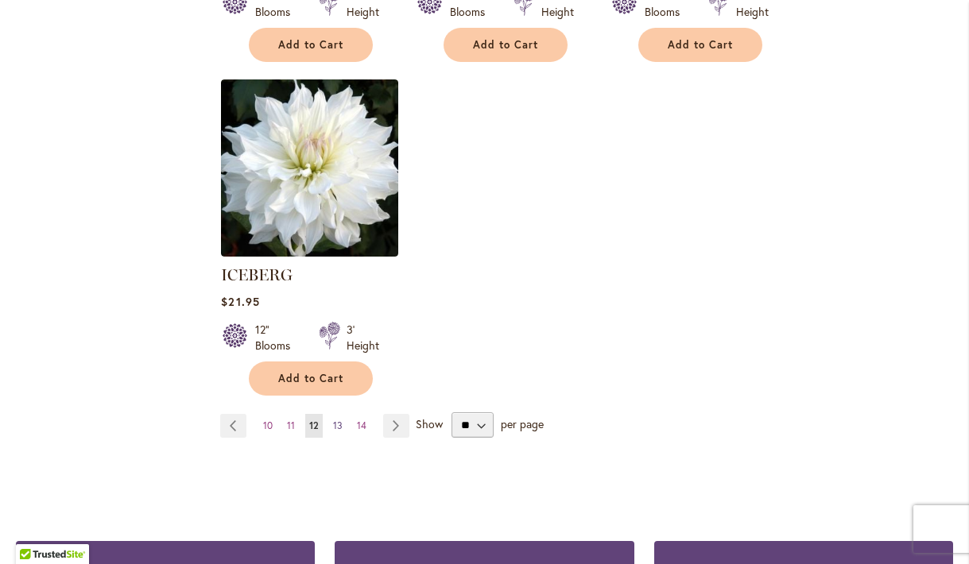
click at [337, 420] on span "13" at bounding box center [338, 426] width 10 height 12
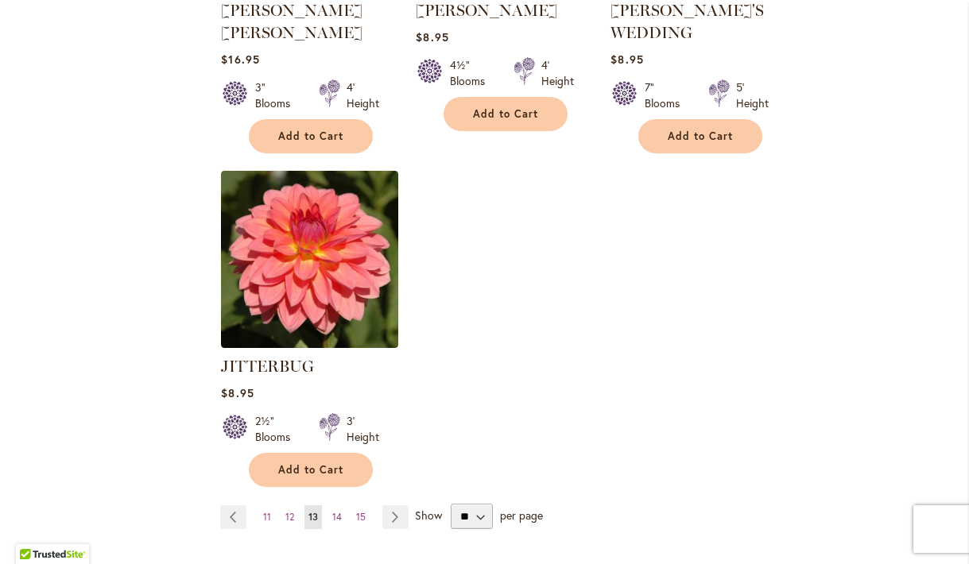
scroll to position [2024, 0]
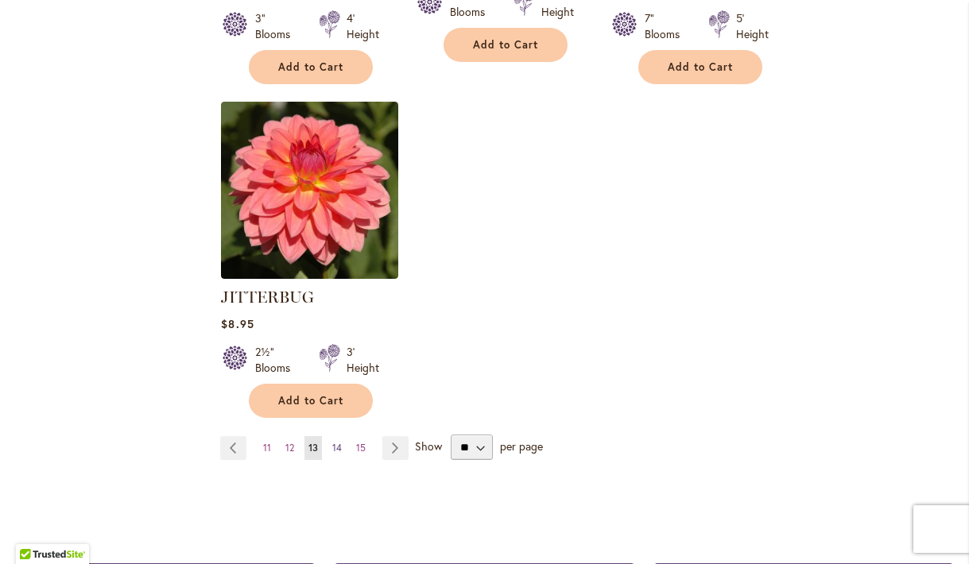
click at [338, 442] on span "14" at bounding box center [337, 448] width 10 height 12
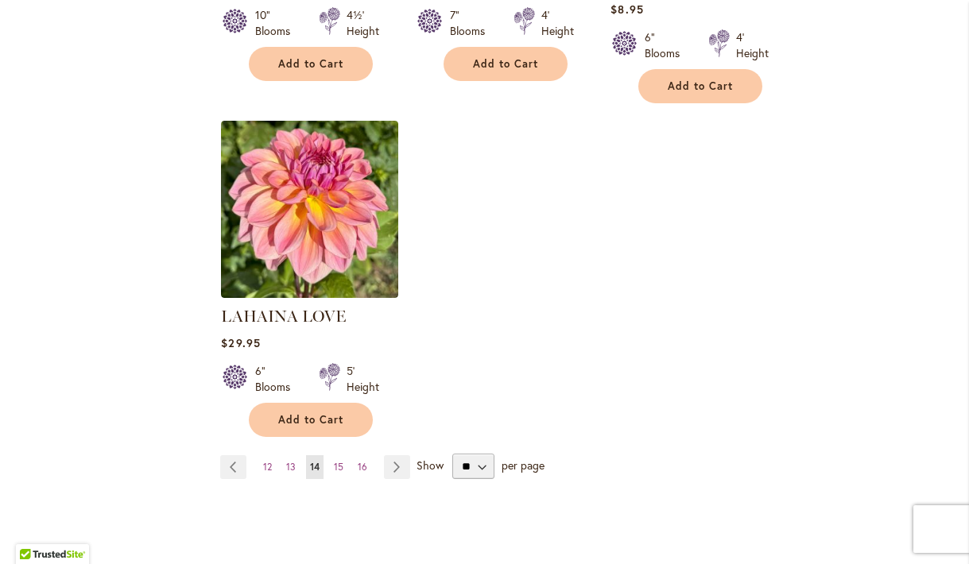
scroll to position [2045, 0]
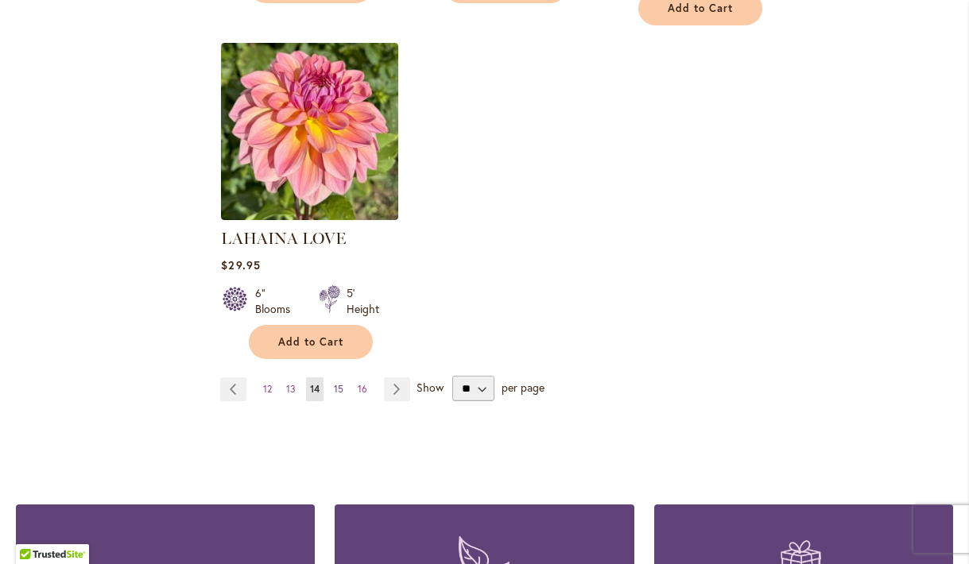
click at [337, 383] on span "15" at bounding box center [339, 389] width 10 height 12
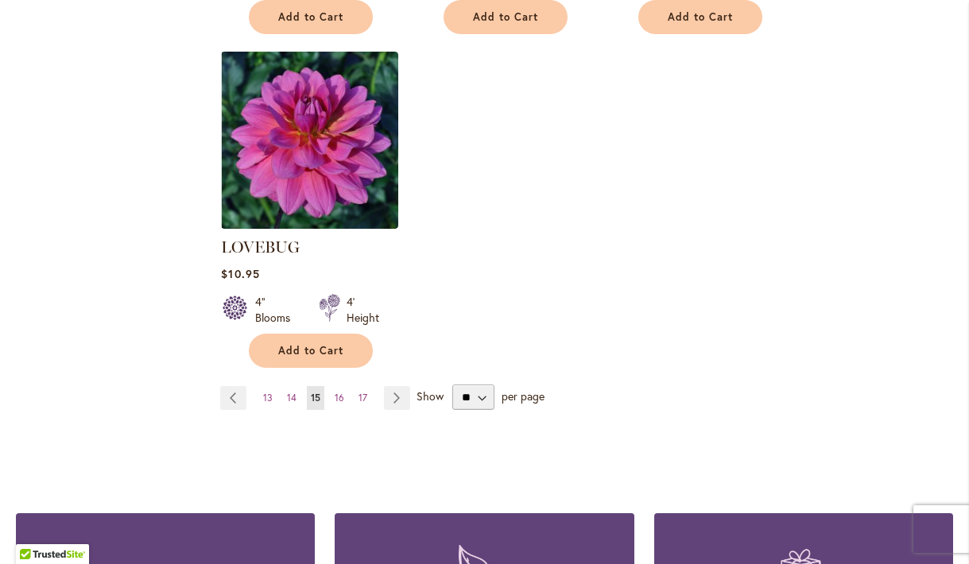
scroll to position [2062, 0]
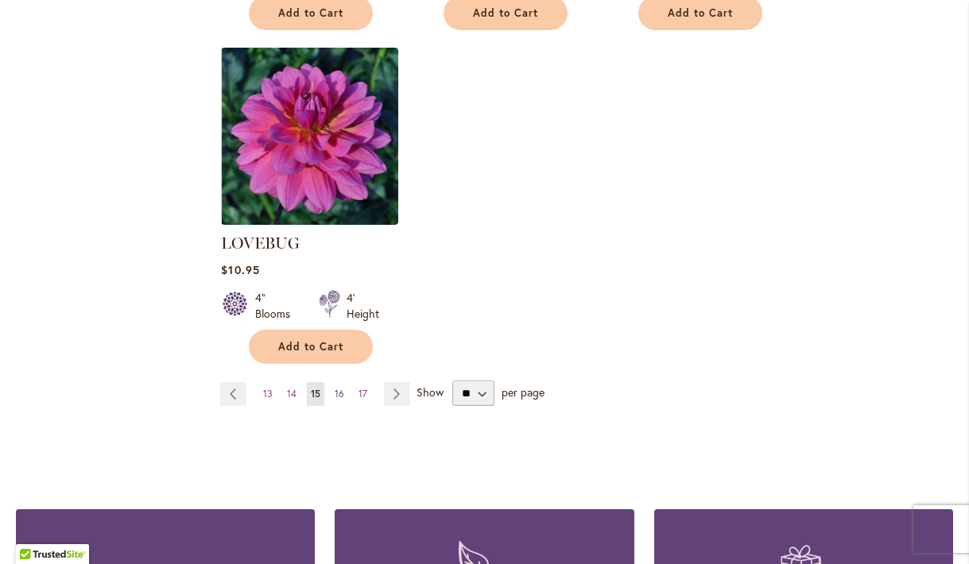
click at [341, 388] on span "16" at bounding box center [340, 394] width 10 height 12
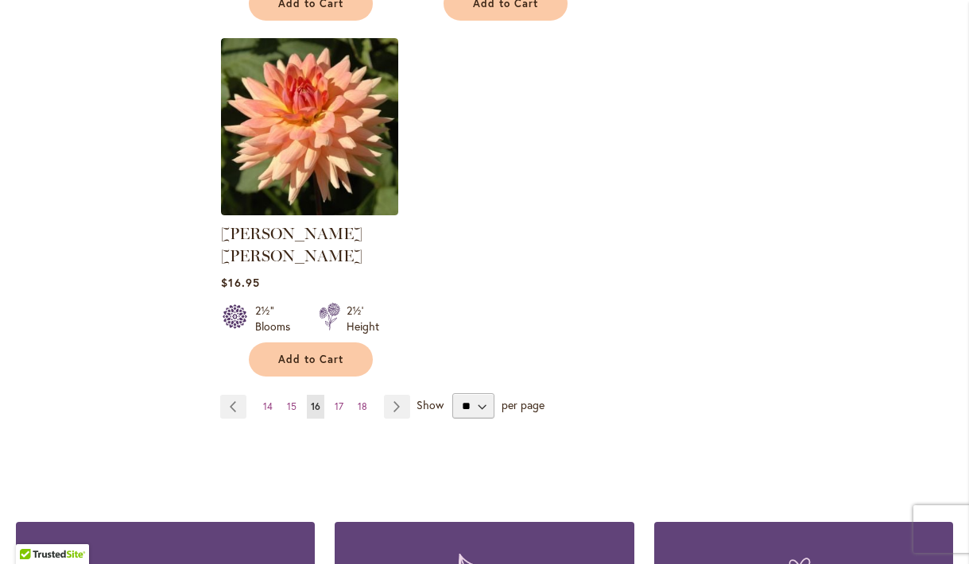
scroll to position [2077, 0]
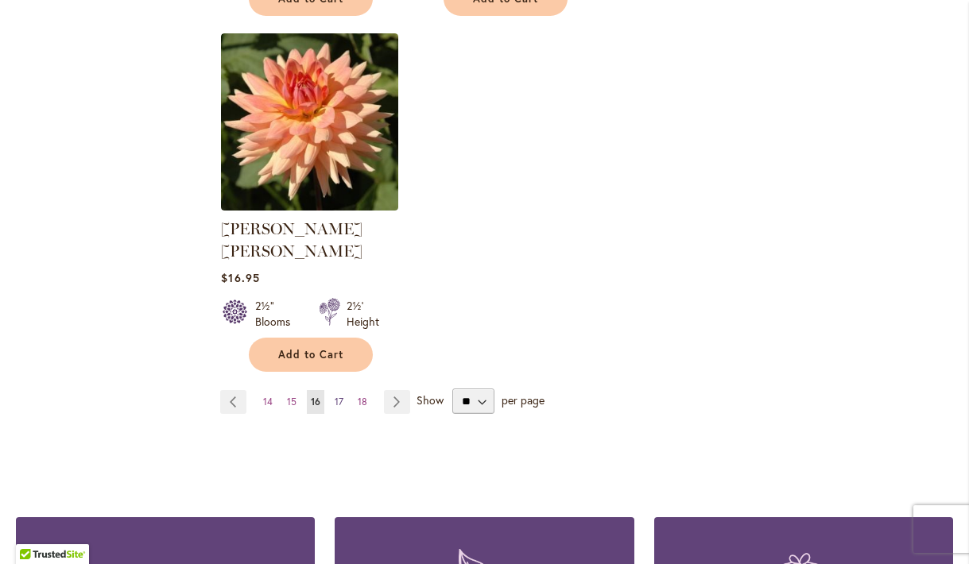
click at [338, 396] on span "17" at bounding box center [339, 402] width 9 height 12
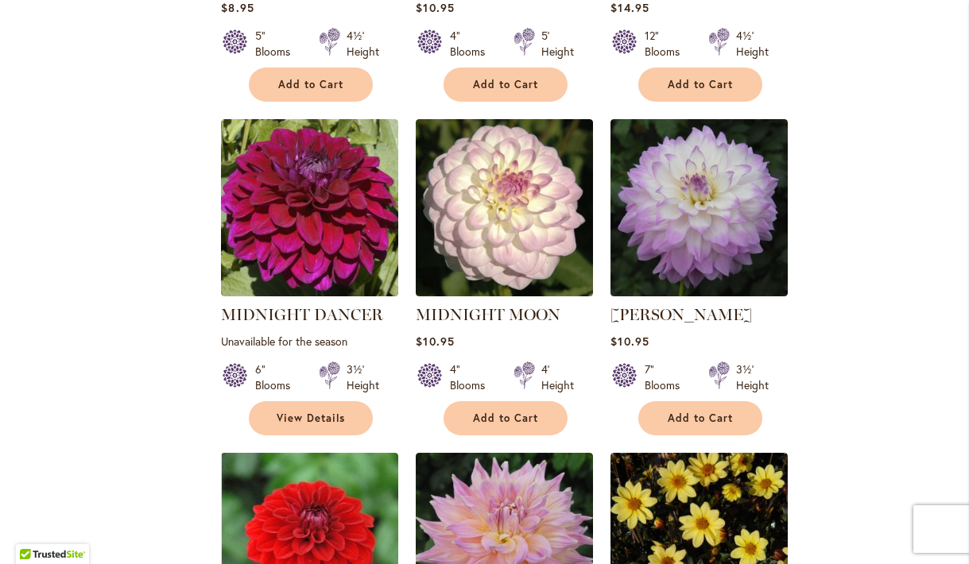
scroll to position [927, 0]
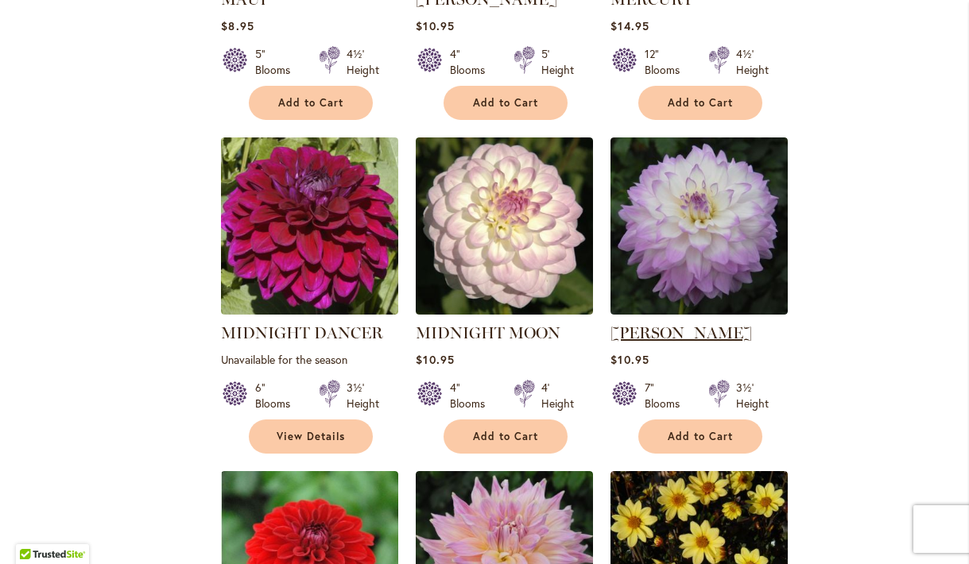
click at [713, 332] on link "MIKAYLA MIRANDA" at bounding box center [680, 332] width 141 height 19
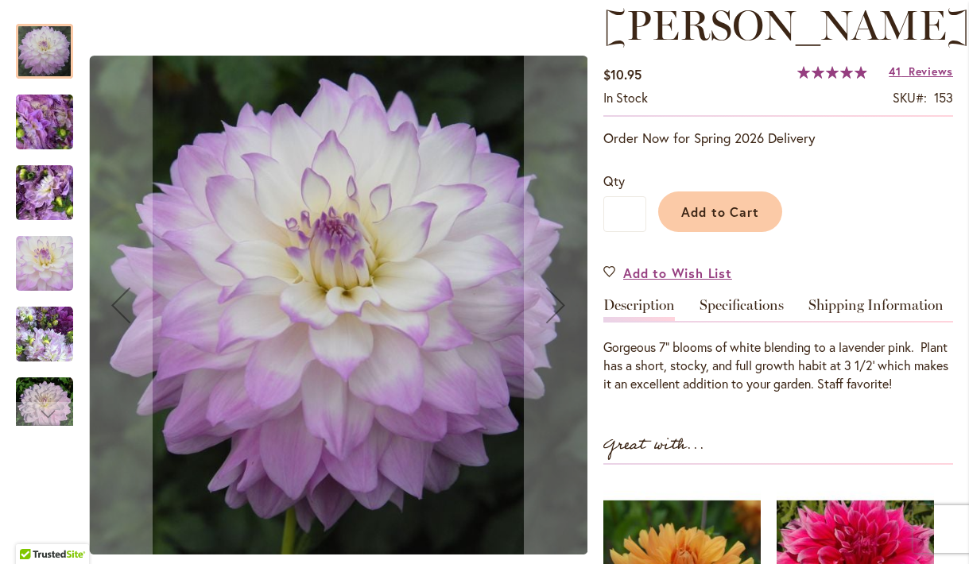
scroll to position [218, 0]
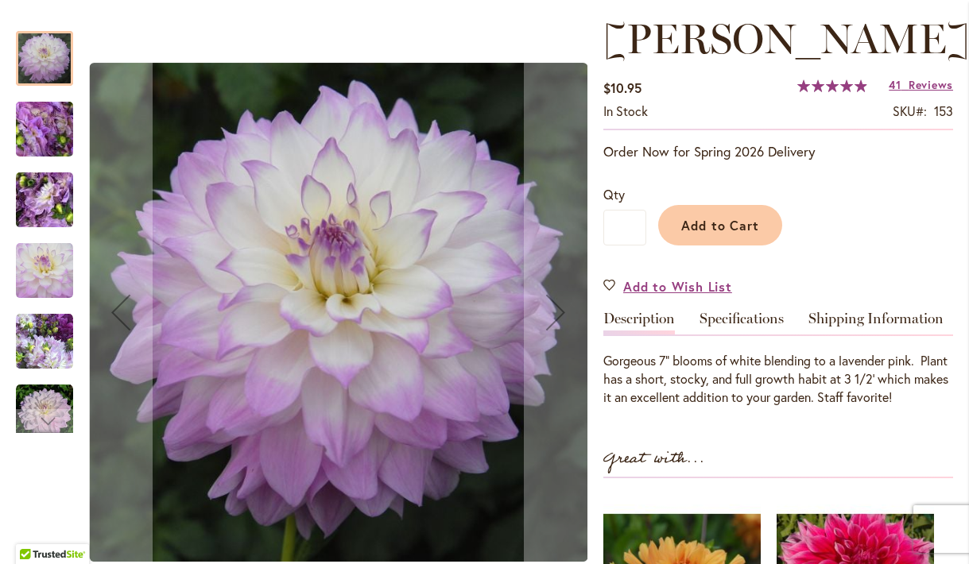
click at [46, 129] on img "MIKAYLA MIRANDA" at bounding box center [44, 130] width 114 height 86
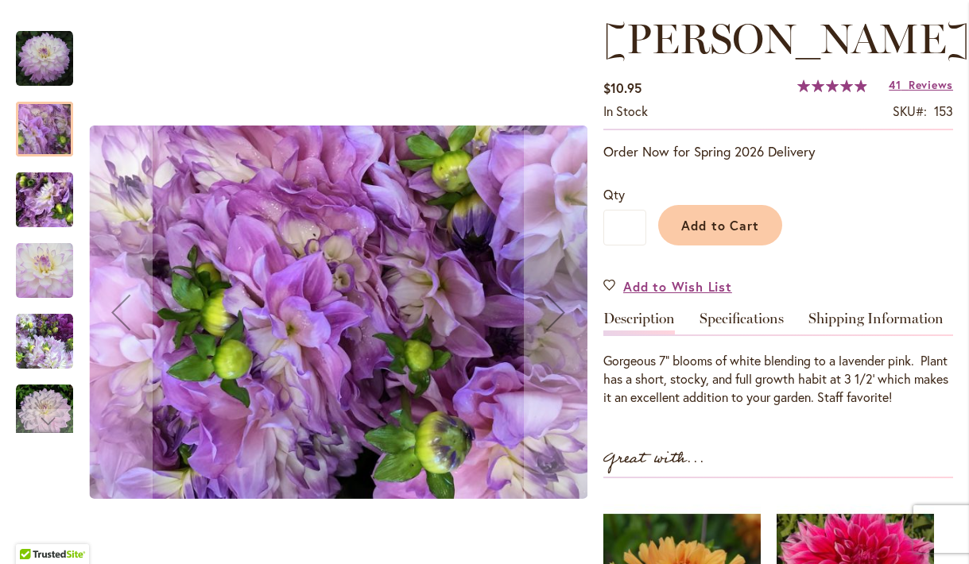
click at [46, 203] on img "MIKAYLA MIRANDA" at bounding box center [44, 200] width 114 height 86
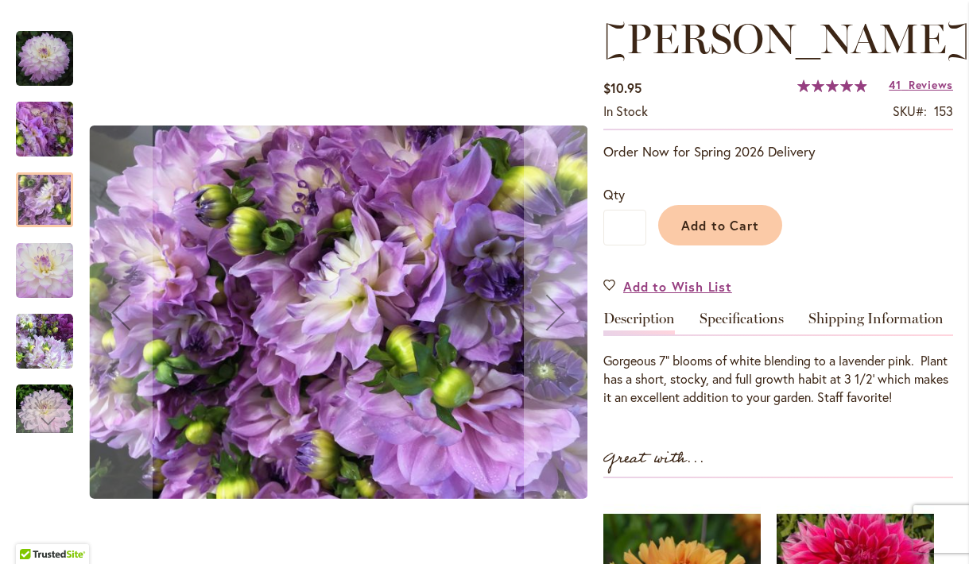
click at [44, 269] on img "MIKAYLA MIRANDA" at bounding box center [44, 270] width 57 height 57
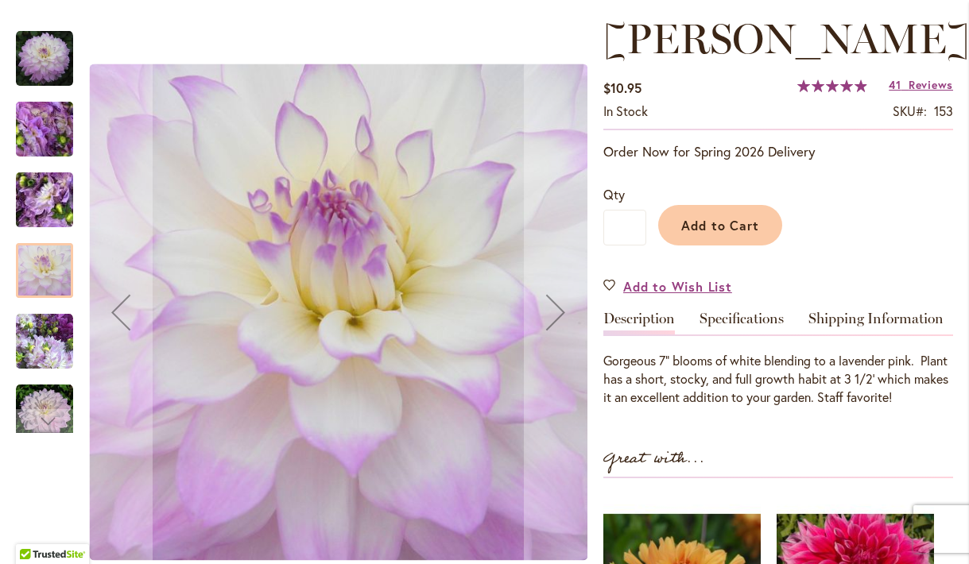
click at [48, 355] on img "MIKAYLA MIRANDA" at bounding box center [44, 341] width 57 height 57
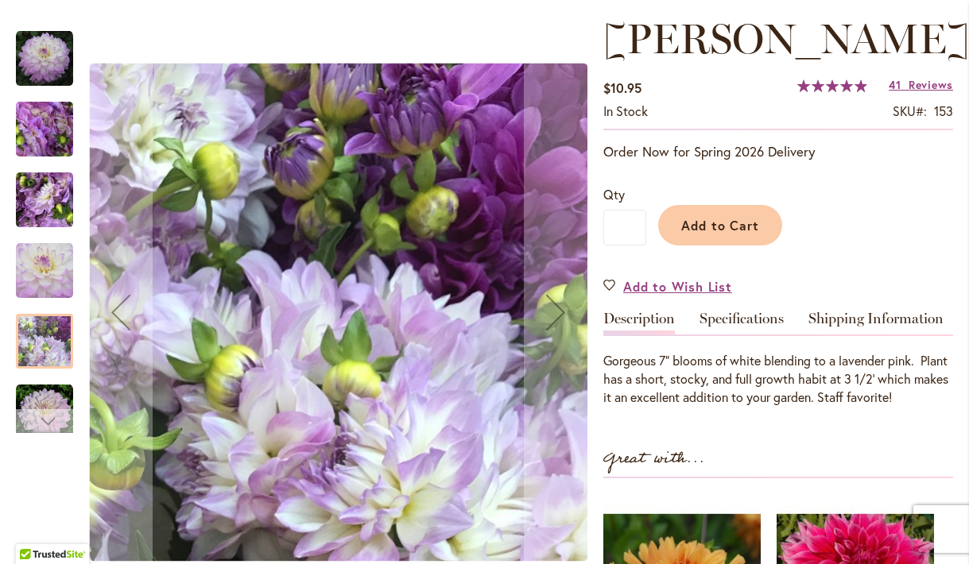
click at [52, 414] on div "Next" at bounding box center [45, 421] width 24 height 24
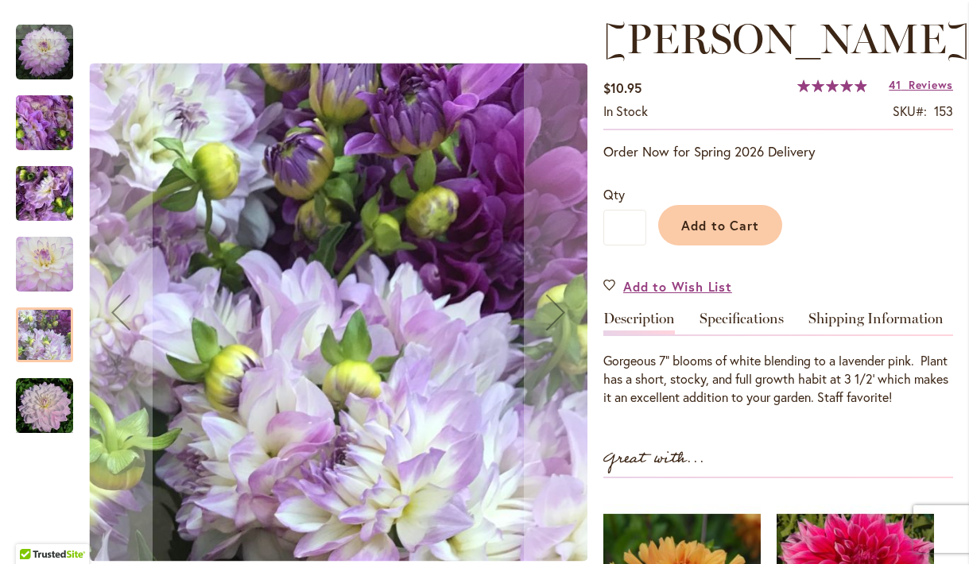
click at [41, 61] on img "MIKAYLA MIRANDA" at bounding box center [44, 52] width 57 height 57
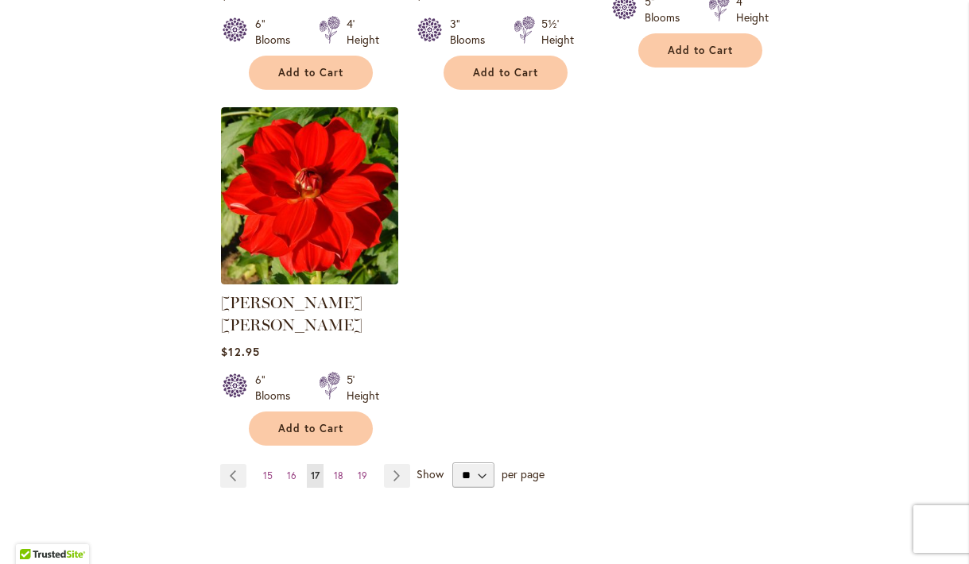
scroll to position [2081, 0]
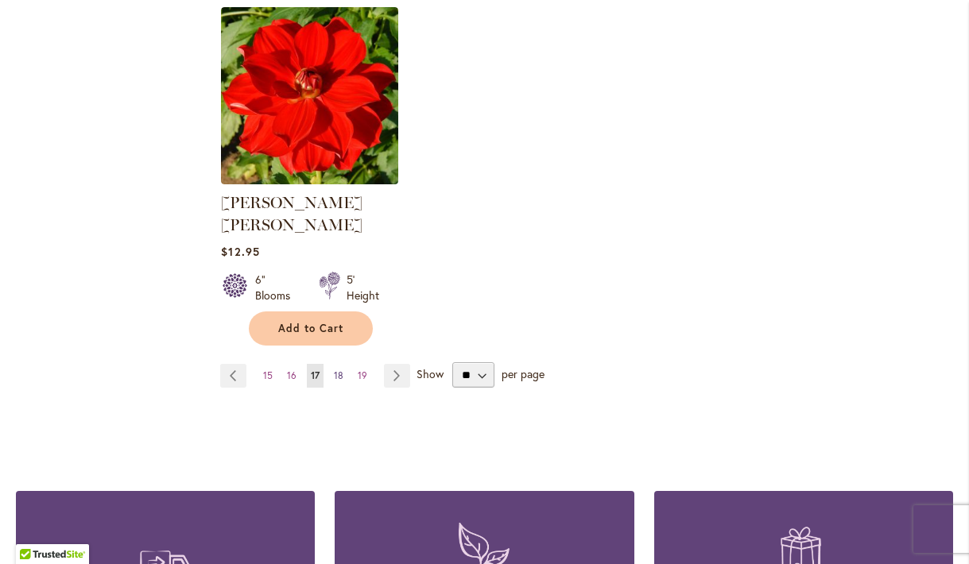
click at [335, 370] on span "18" at bounding box center [339, 376] width 10 height 12
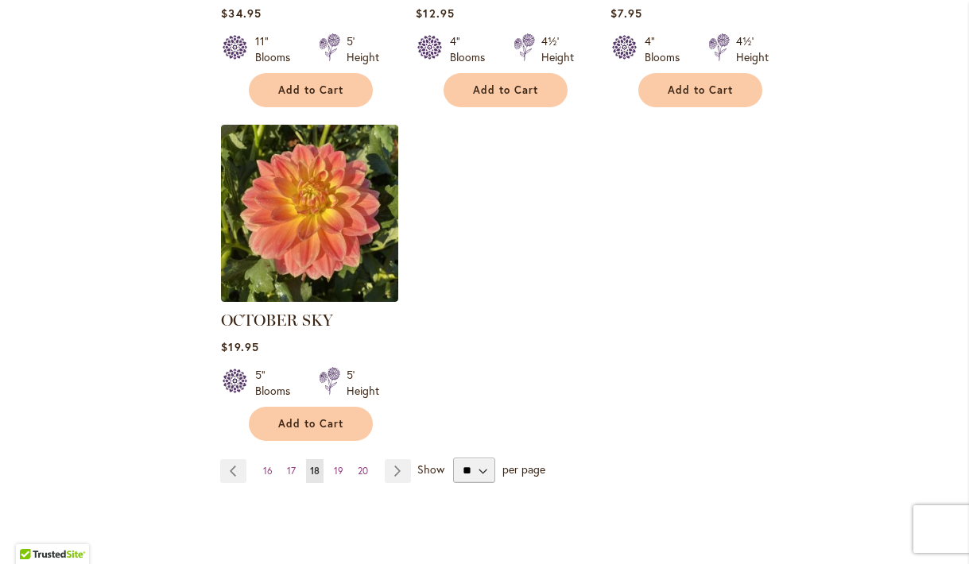
scroll to position [2077, 0]
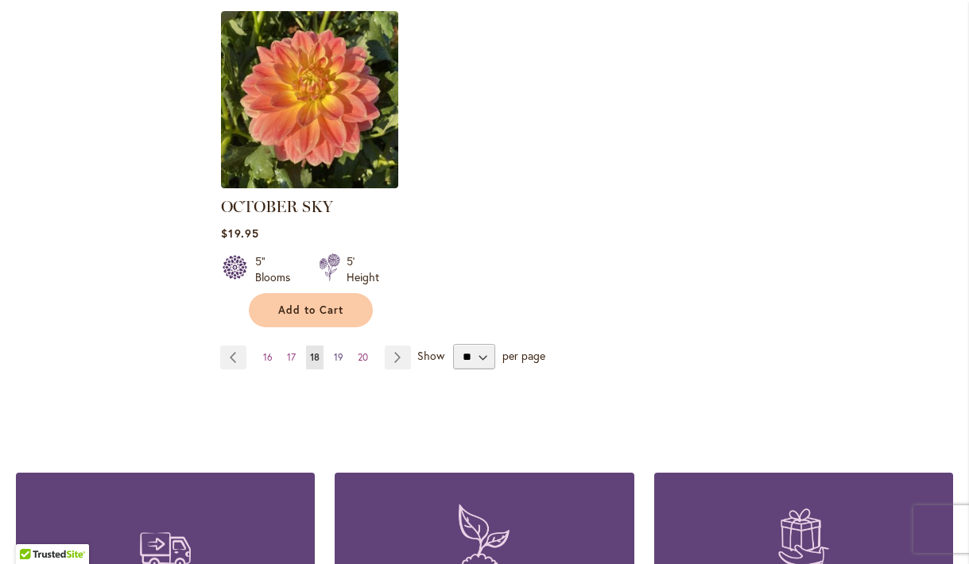
click at [338, 351] on span "19" at bounding box center [339, 357] width 10 height 12
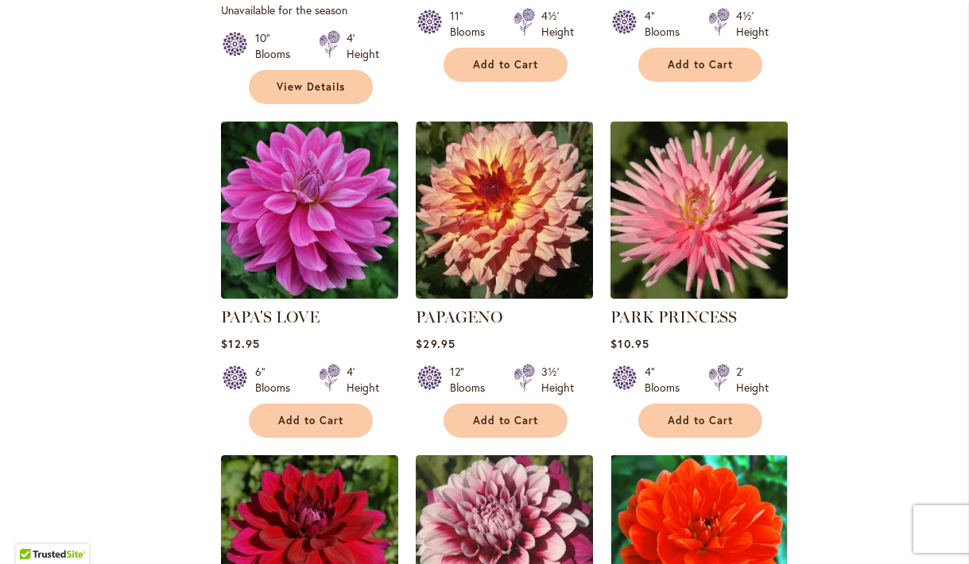
scroll to position [1308, 0]
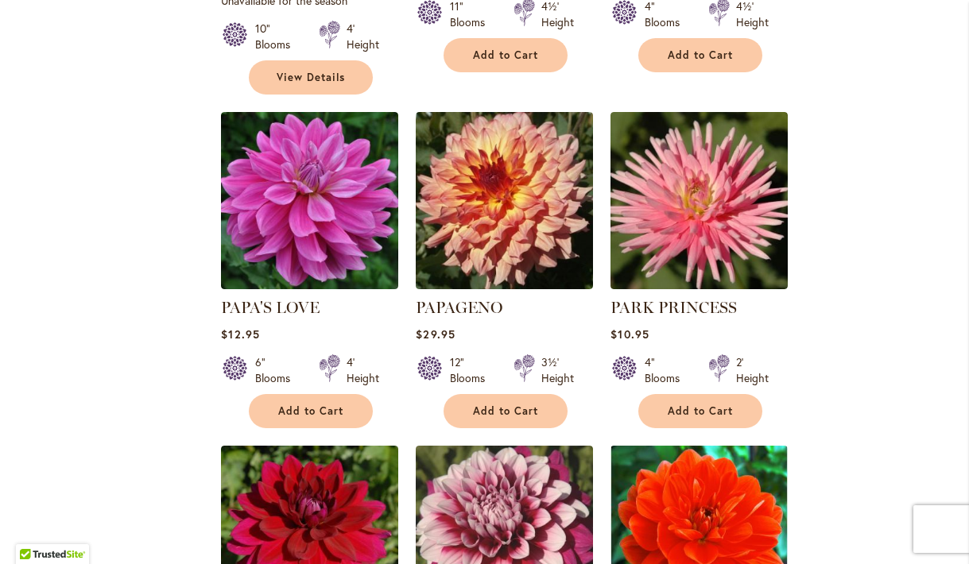
drag, startPoint x: 920, startPoint y: 329, endPoint x: 920, endPoint y: 316, distance: 12.7
click at [920, 327] on ol "OH HONEY! Rating: 95% 5 Reviews $11.95 4" Blooms 4½' Height Add to Cart" at bounding box center [586, 103] width 733 height 2031
click at [920, 316] on ol "OH HONEY! Rating: 95% 5 Reviews $11.95 4" Blooms 4½' Height Add to Cart" at bounding box center [586, 103] width 733 height 2031
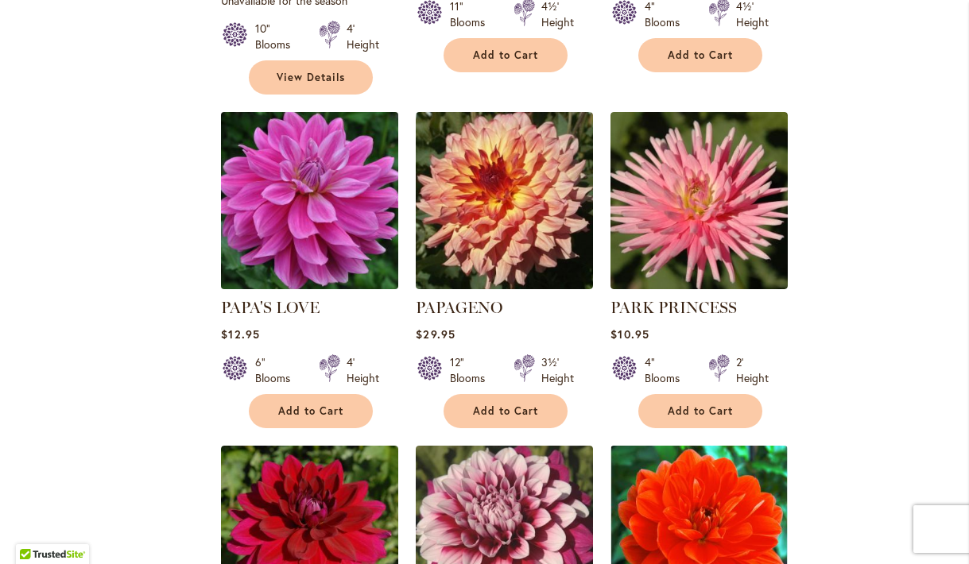
click at [311, 222] on img at bounding box center [310, 201] width 186 height 186
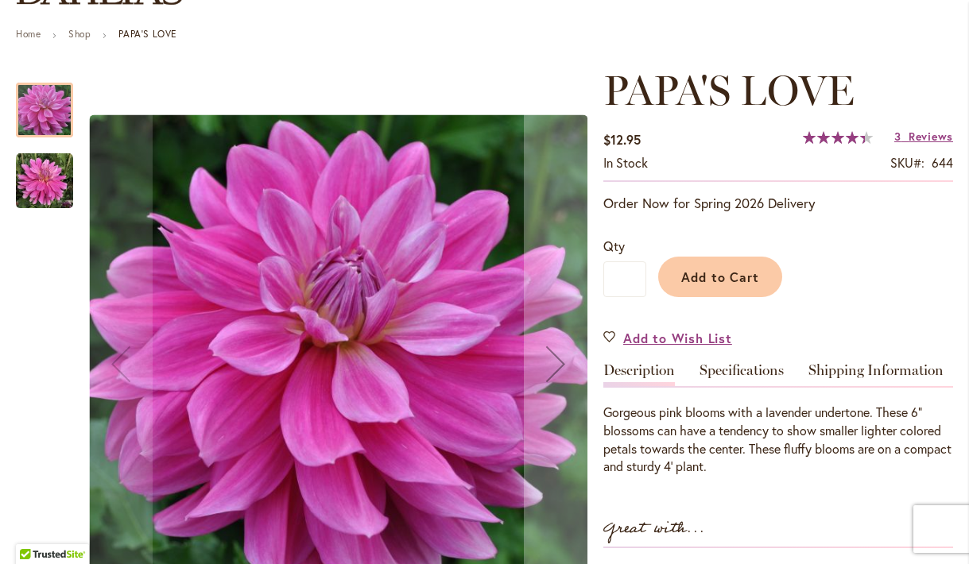
scroll to position [180, 0]
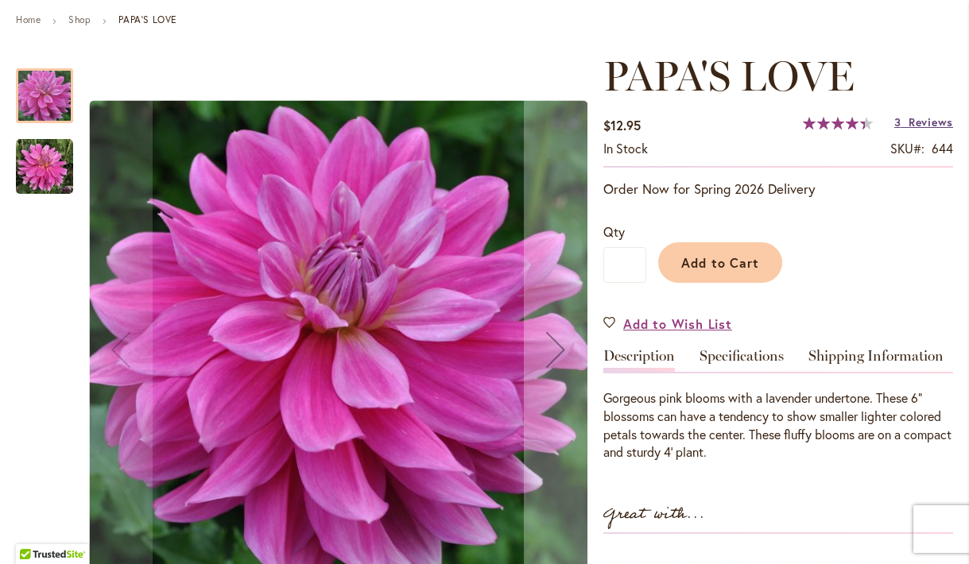
click at [920, 122] on span "Reviews" at bounding box center [930, 121] width 45 height 15
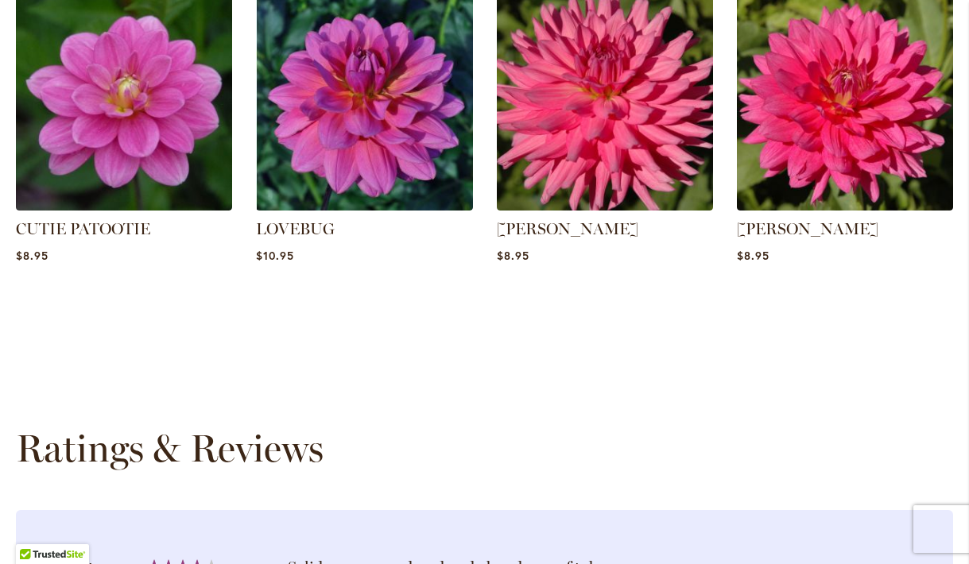
scroll to position [1427, 0]
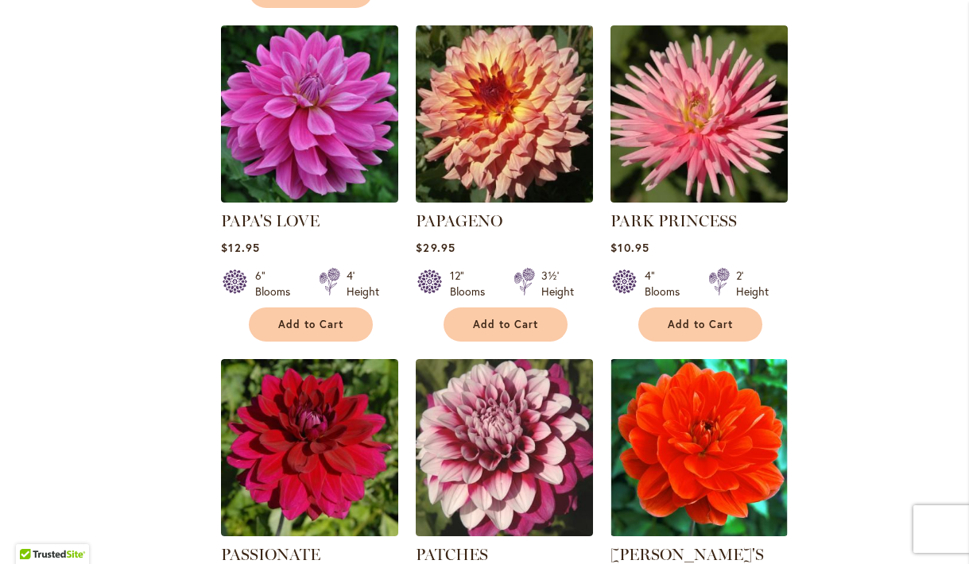
scroll to position [1226, 0]
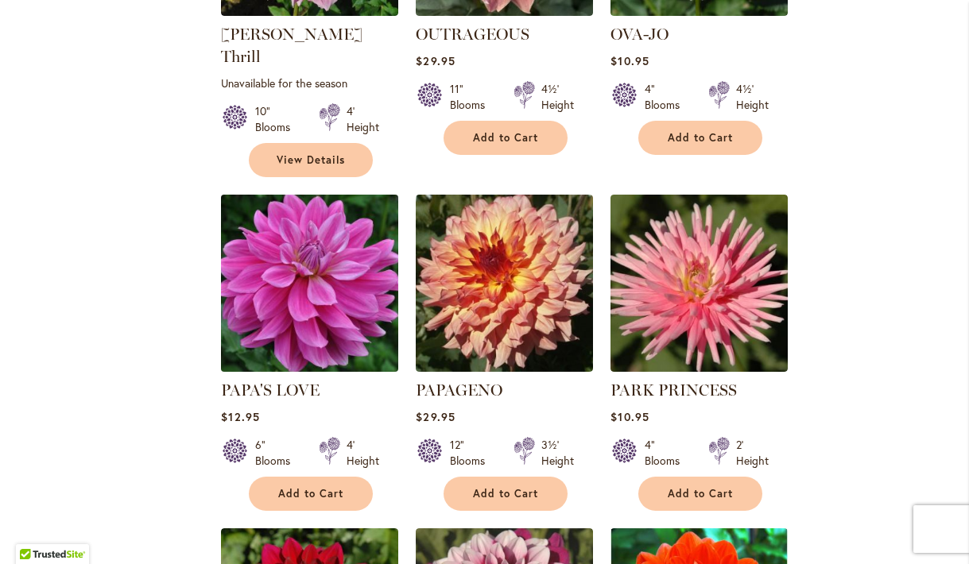
click at [323, 284] on img at bounding box center [310, 284] width 186 height 186
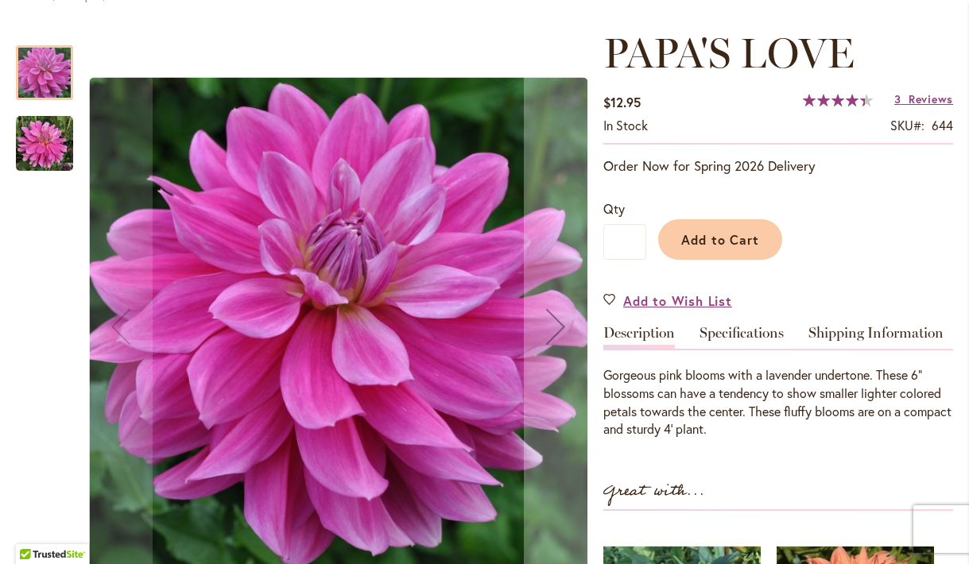
scroll to position [212, 0]
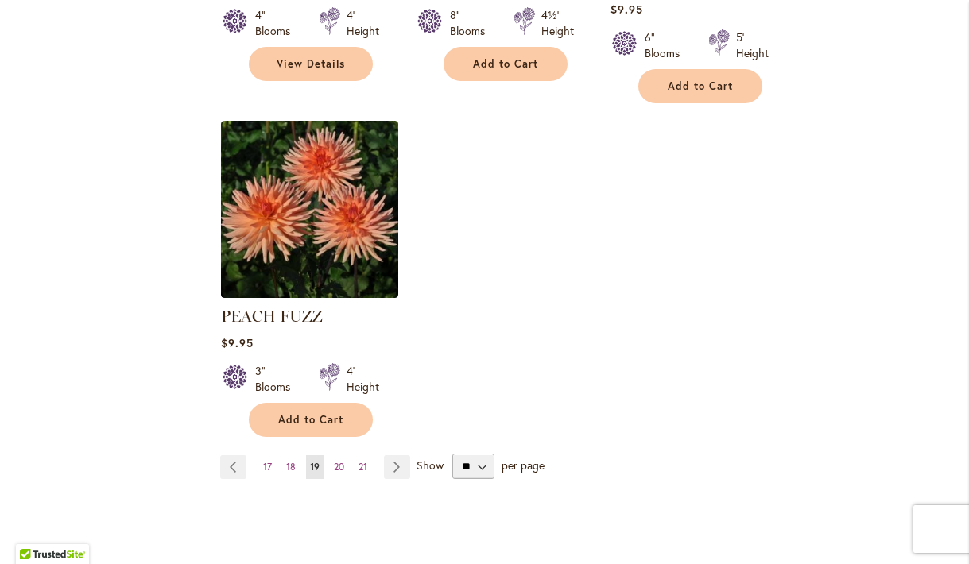
scroll to position [2122, 0]
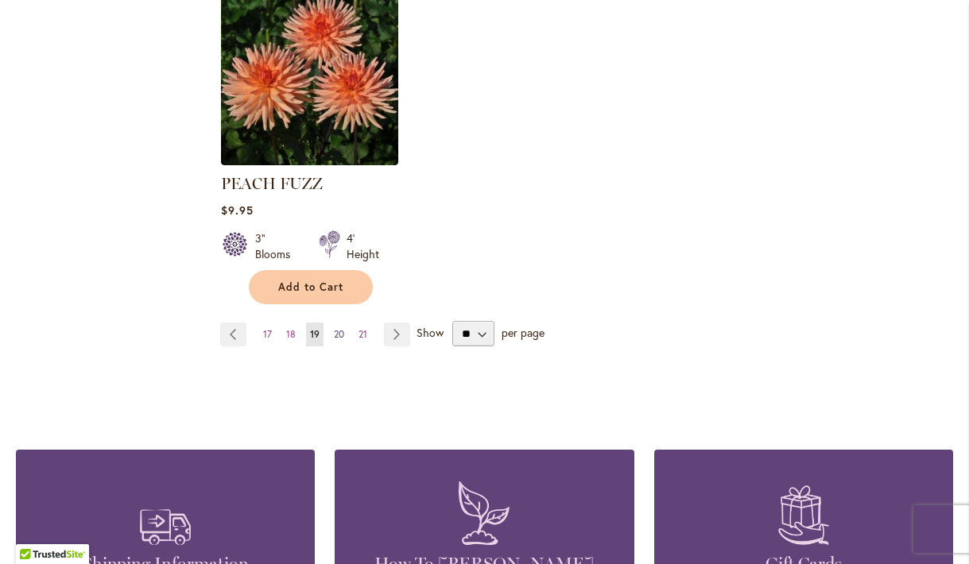
click at [339, 328] on span "20" at bounding box center [339, 334] width 10 height 12
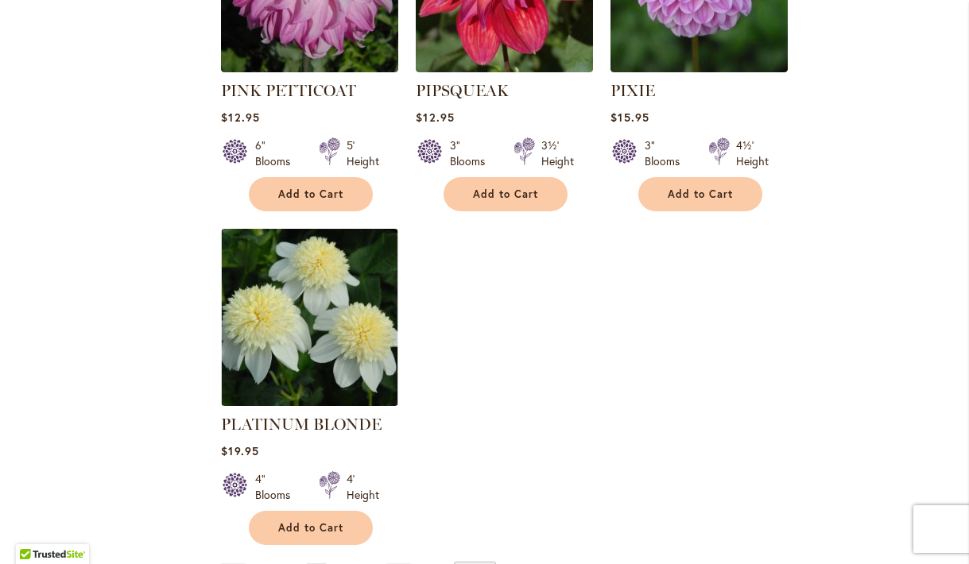
scroll to position [2090, 0]
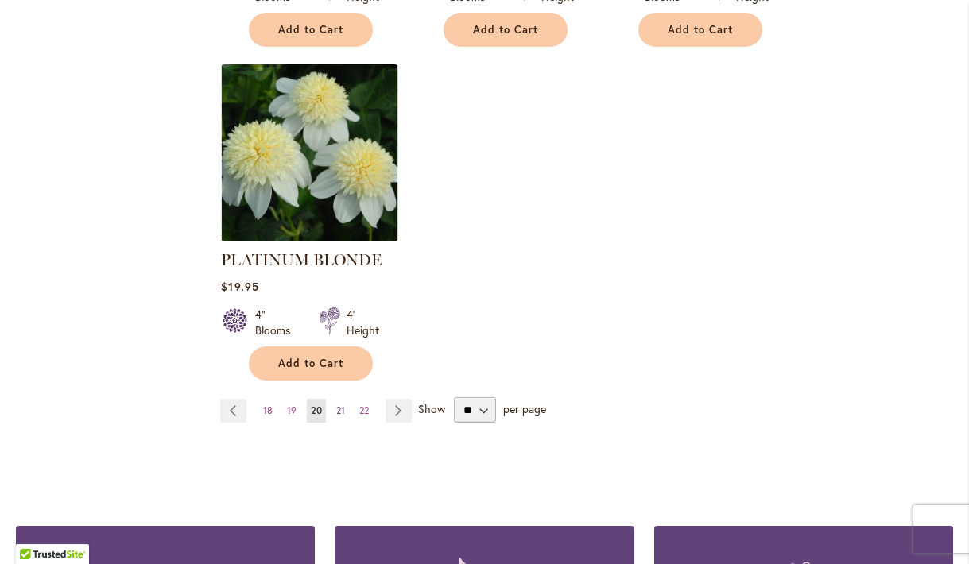
click at [336, 405] on span "21" at bounding box center [340, 411] width 9 height 12
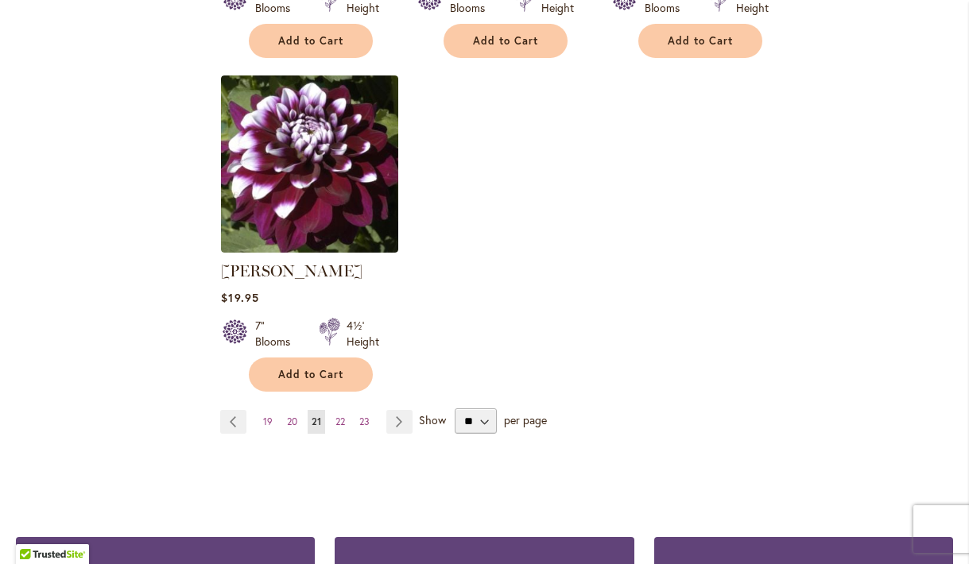
scroll to position [2058, 0]
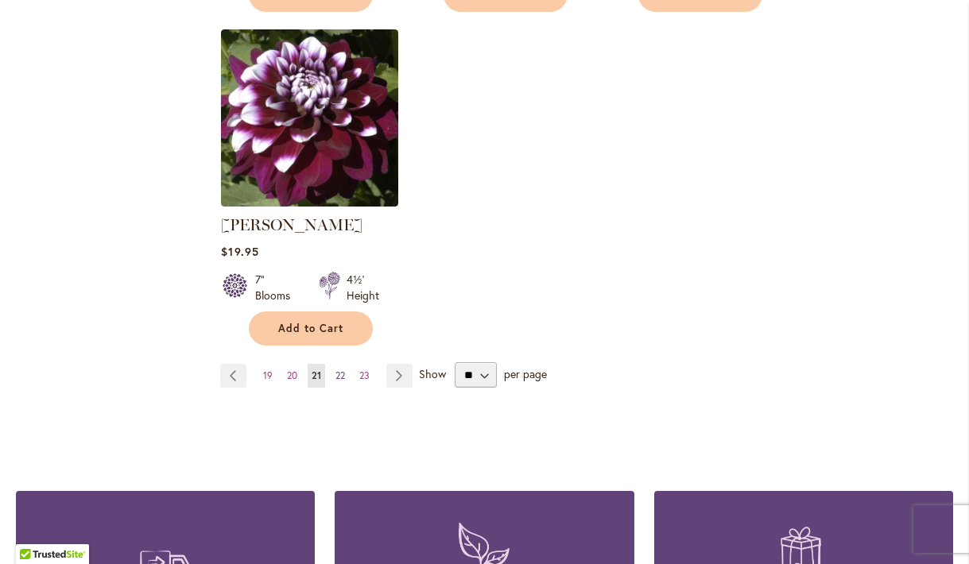
click at [341, 373] on span "22" at bounding box center [340, 376] width 10 height 12
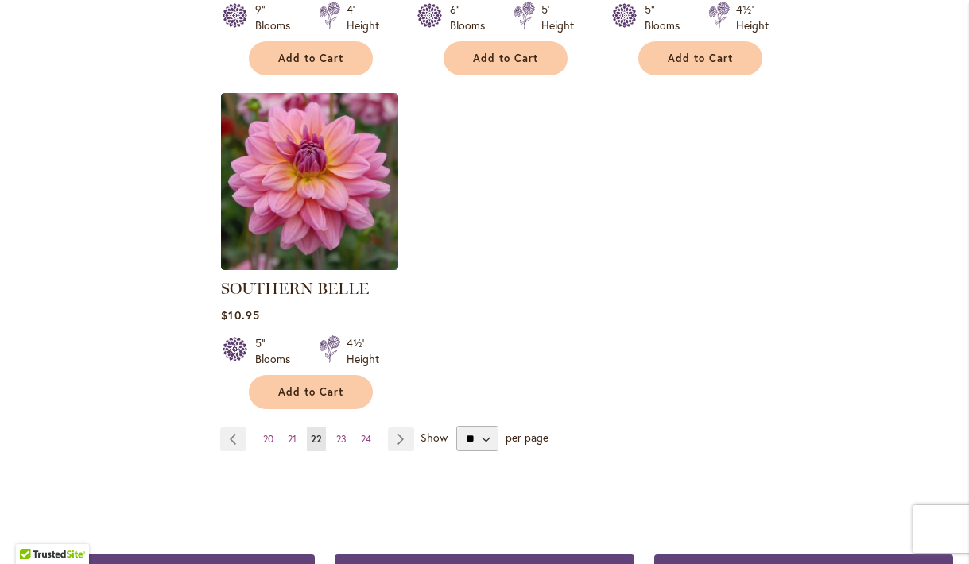
scroll to position [2085, 0]
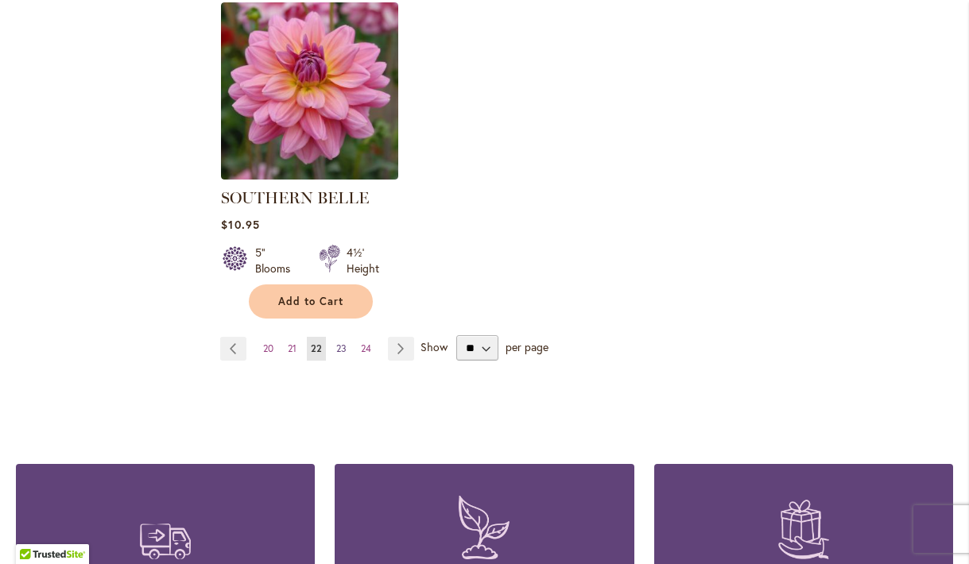
click at [339, 343] on span "23" at bounding box center [341, 349] width 10 height 12
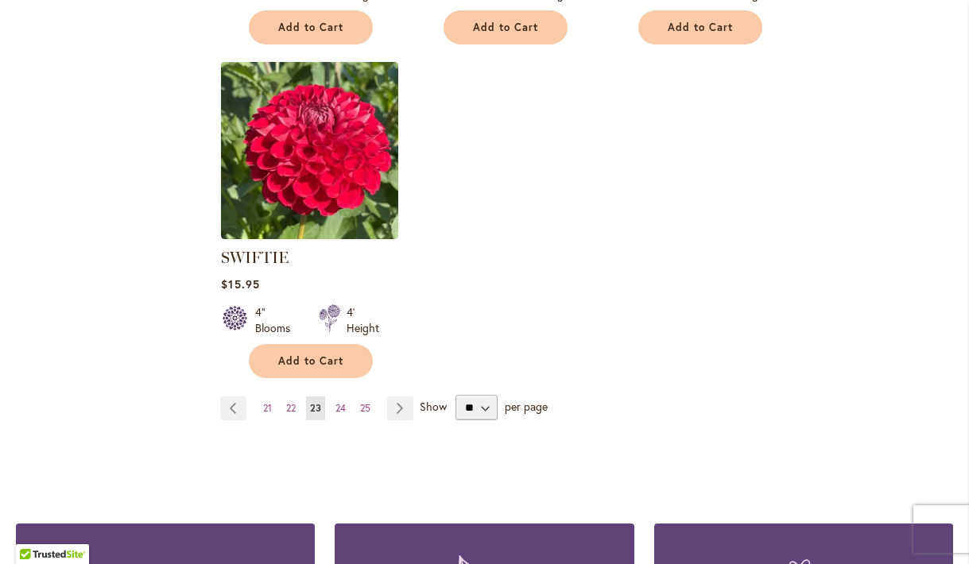
scroll to position [2132, 0]
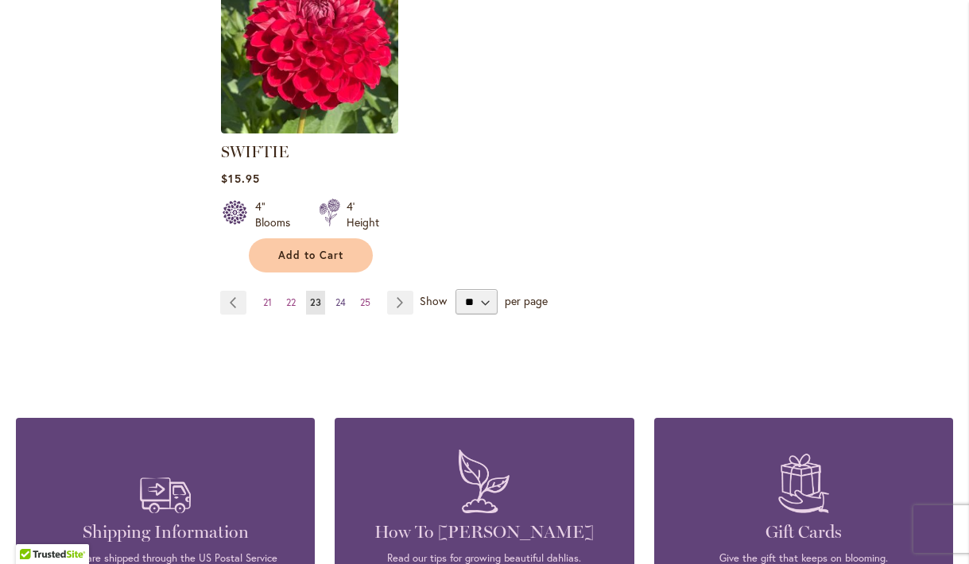
click at [340, 299] on span "24" at bounding box center [340, 302] width 10 height 12
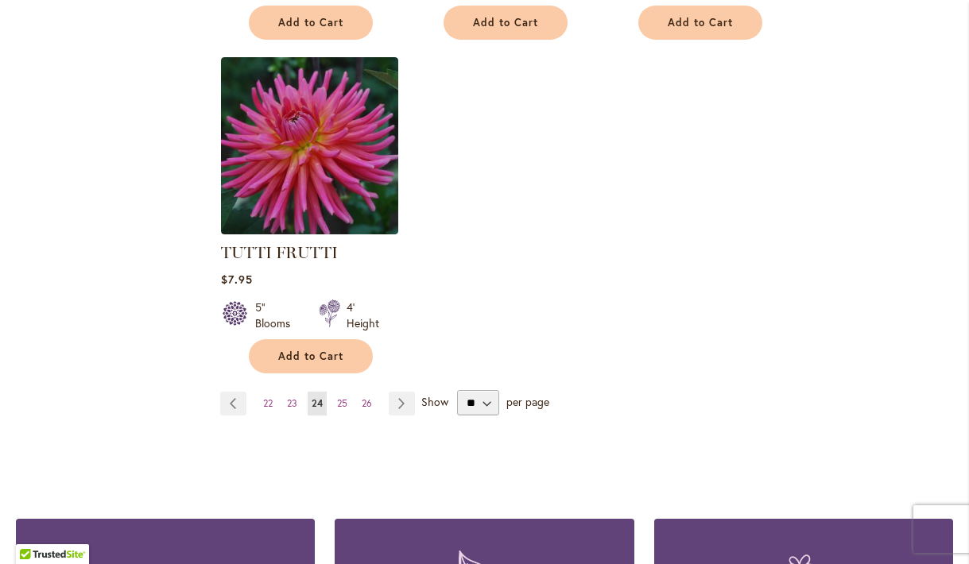
scroll to position [2035, 0]
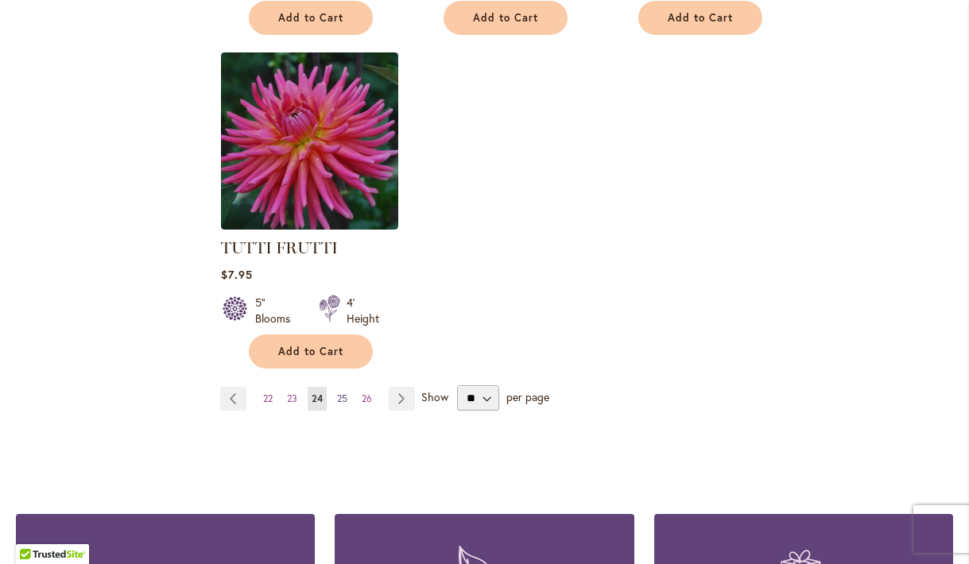
click at [343, 393] on span "25" at bounding box center [342, 399] width 10 height 12
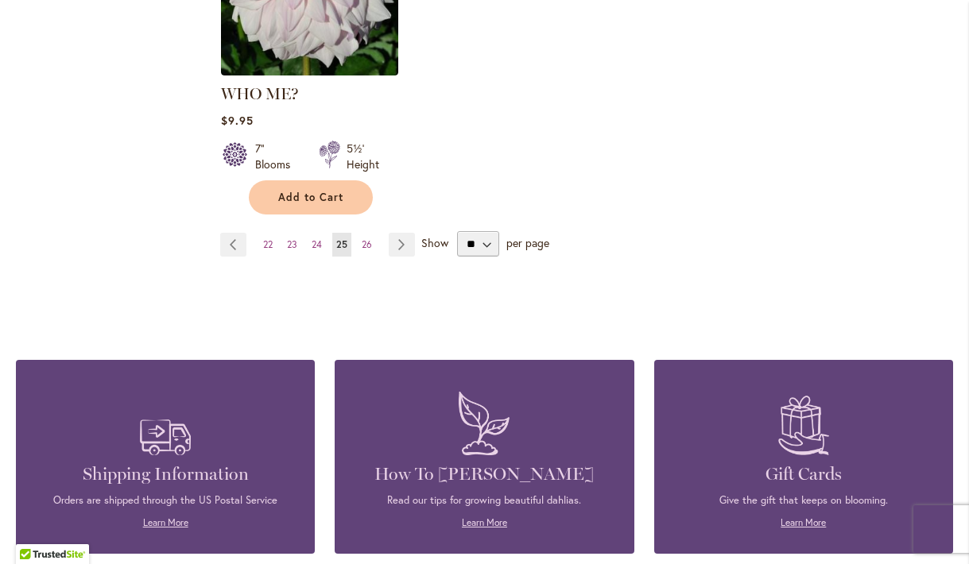
scroll to position [2286, 0]
